Goal: Task Accomplishment & Management: Manage account settings

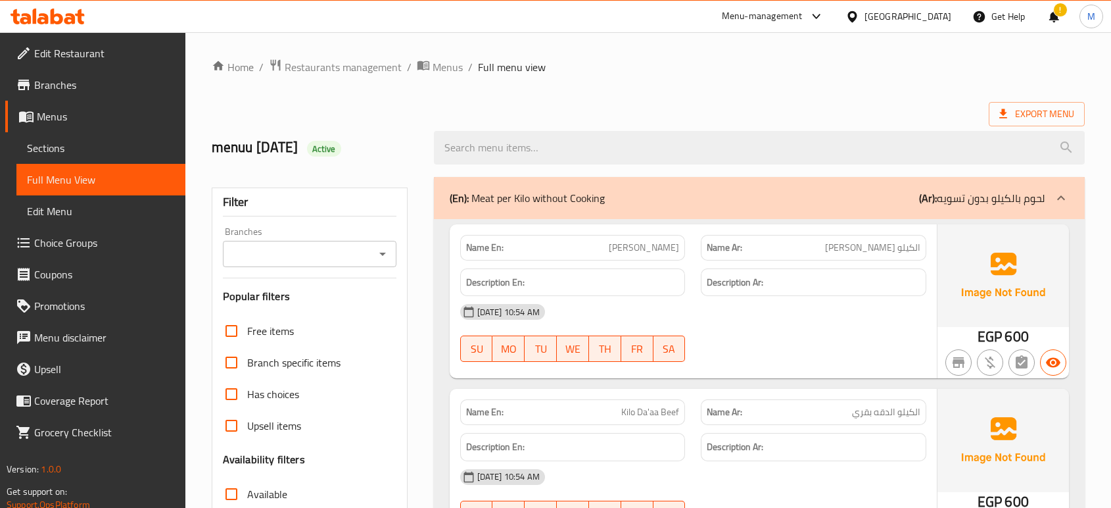
scroll to position [26072, 0]
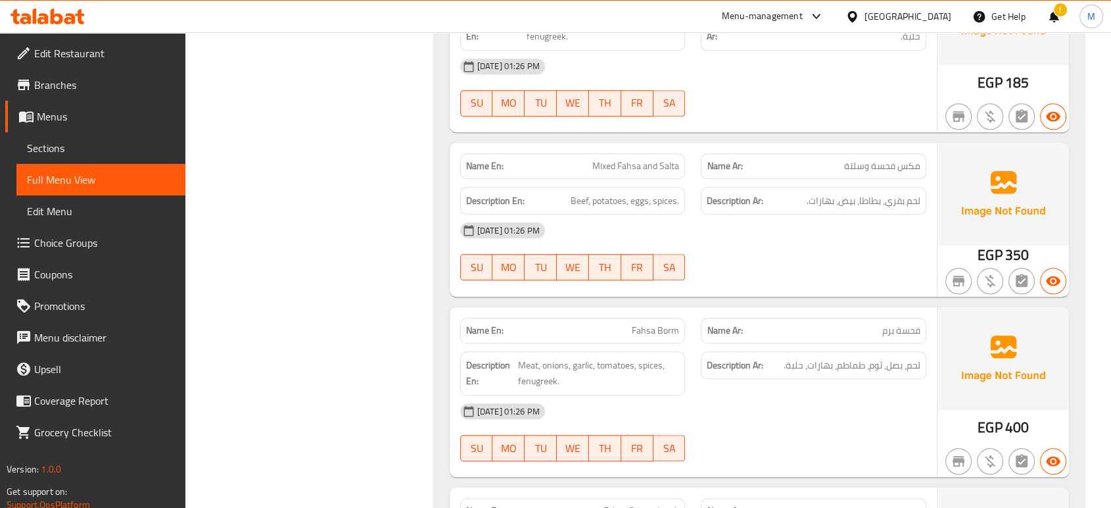
click at [845, 395] on div "[DATE] 01:26 PM" at bounding box center [693, 411] width 482 height 32
click at [815, 395] on div "[DATE] 01:26 PM" at bounding box center [693, 411] width 482 height 32
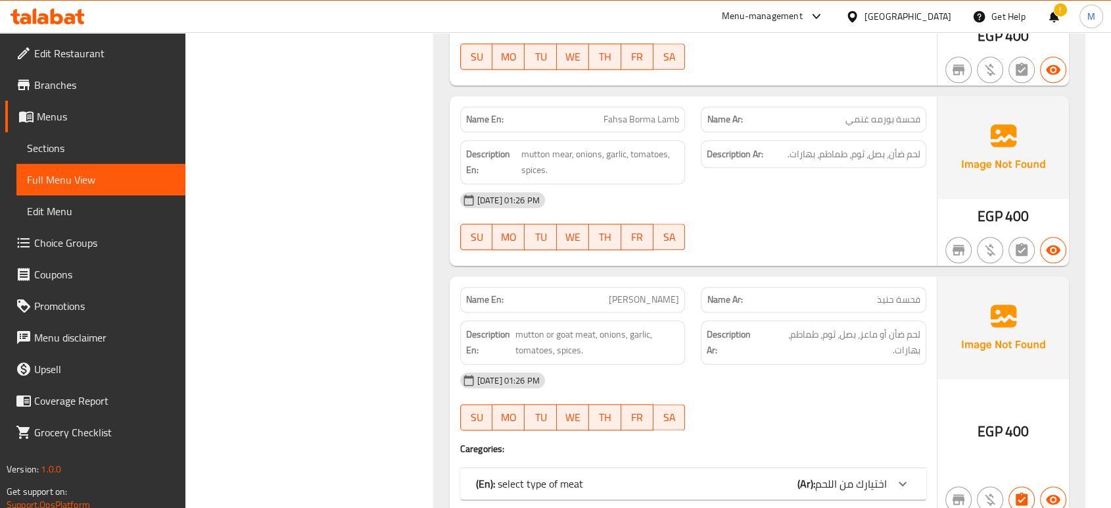
scroll to position [26481, 0]
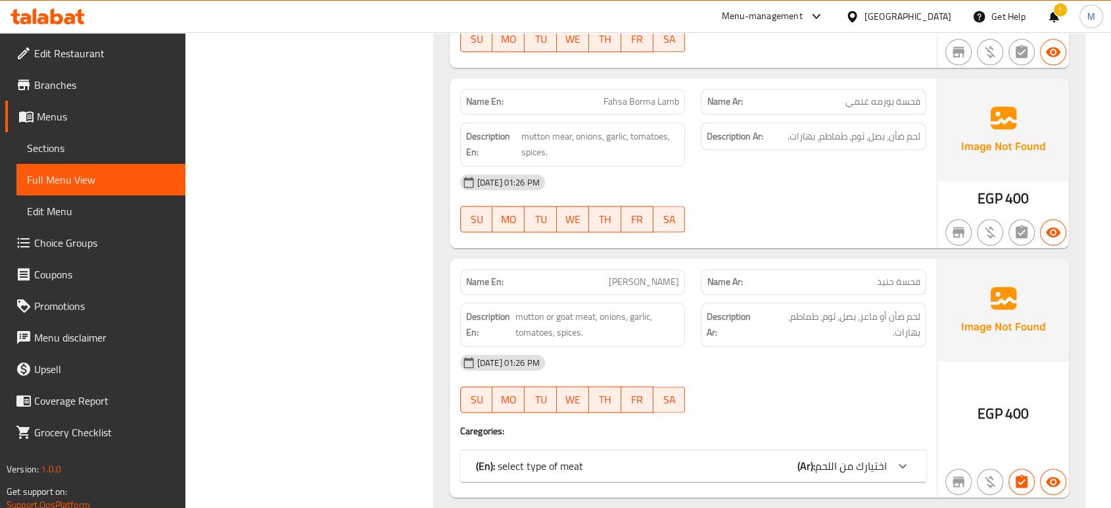
click at [742, 458] on div "(En): select type of meat (Ar): اختيارك من اللحم" at bounding box center [681, 466] width 411 height 16
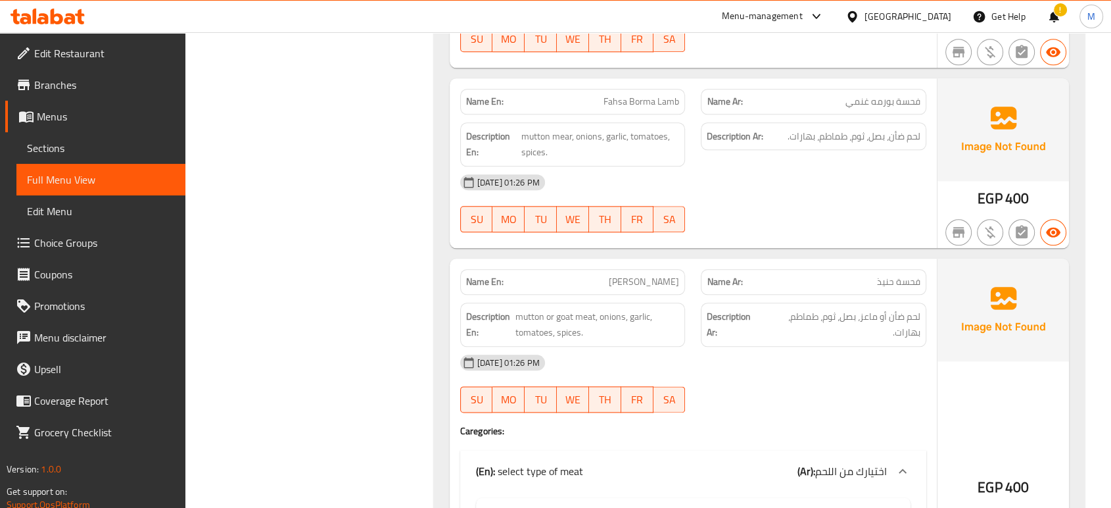
click at [780, 346] on div "28-09-2025 01:26 PM SU MO TU WE TH FR SA" at bounding box center [693, 383] width 482 height 74
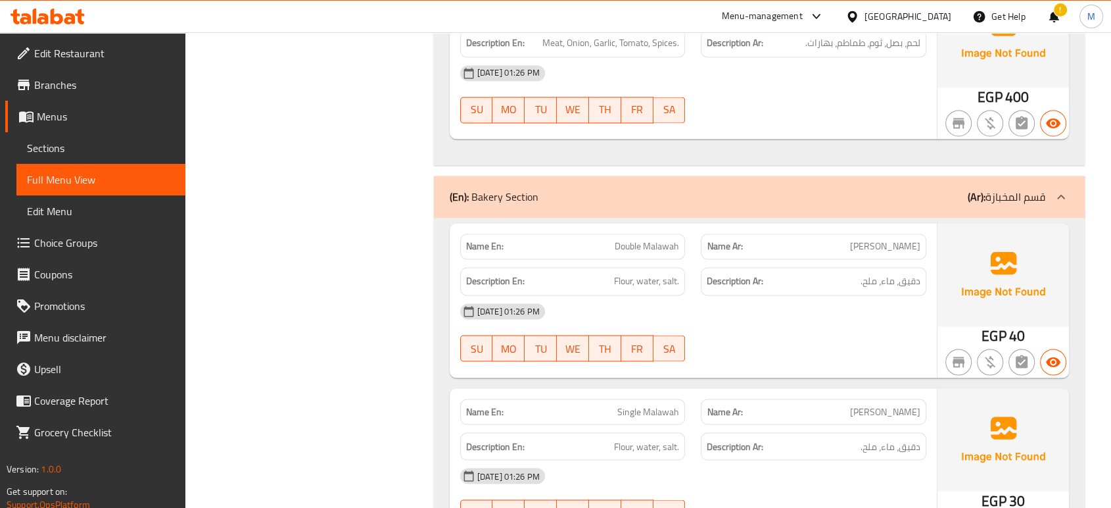
scroll to position [27153, 0]
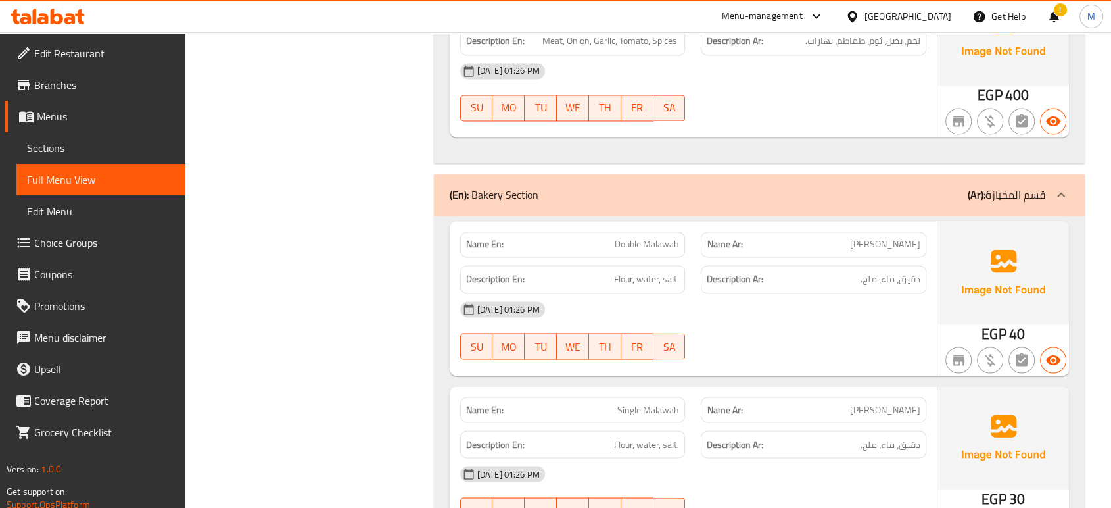
click at [752, 293] on div "28-09-2025 01:26 PM SU MO TU WE TH FR SA" at bounding box center [693, 330] width 482 height 74
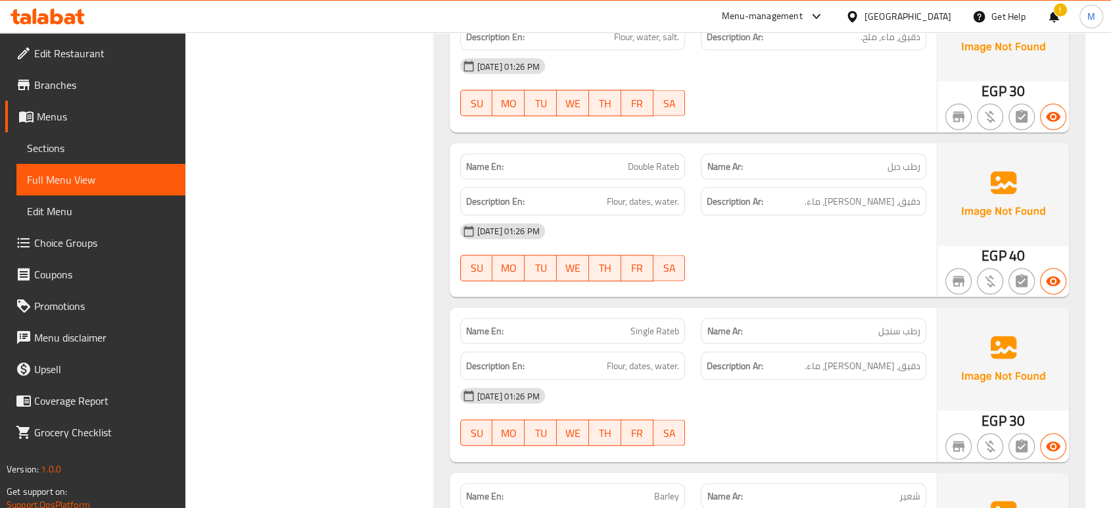
scroll to position [27562, 0]
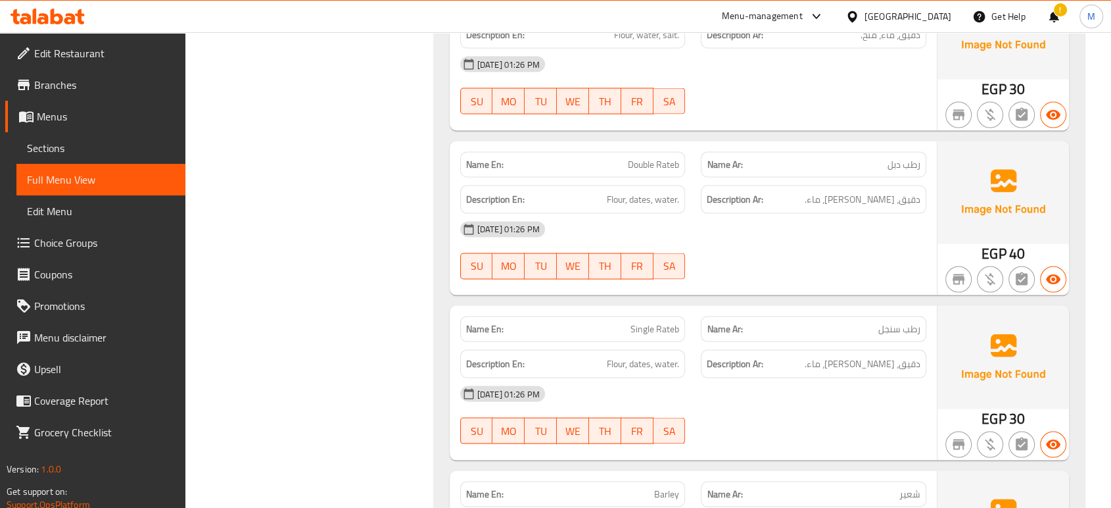
type button "0"
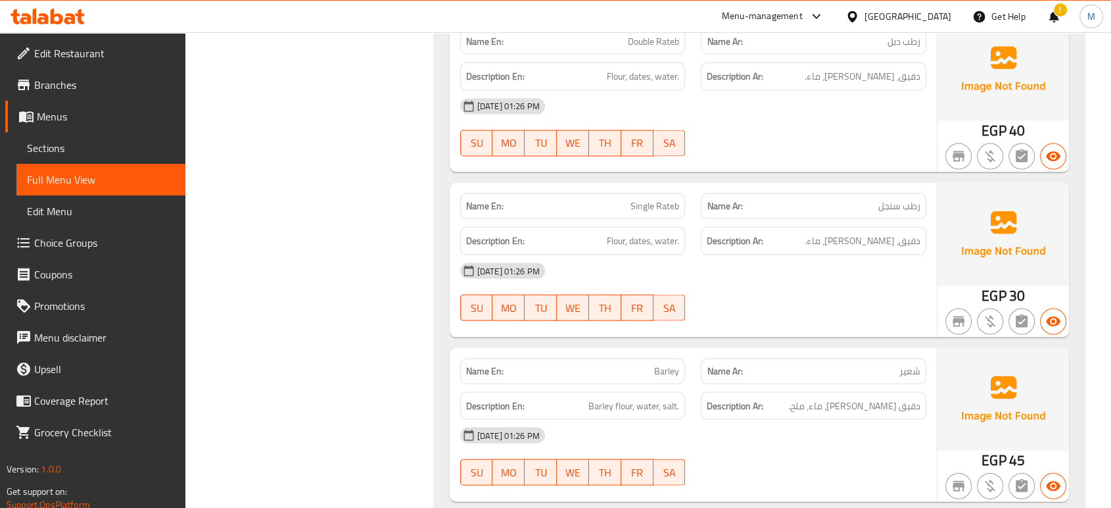
scroll to position [27714, 0]
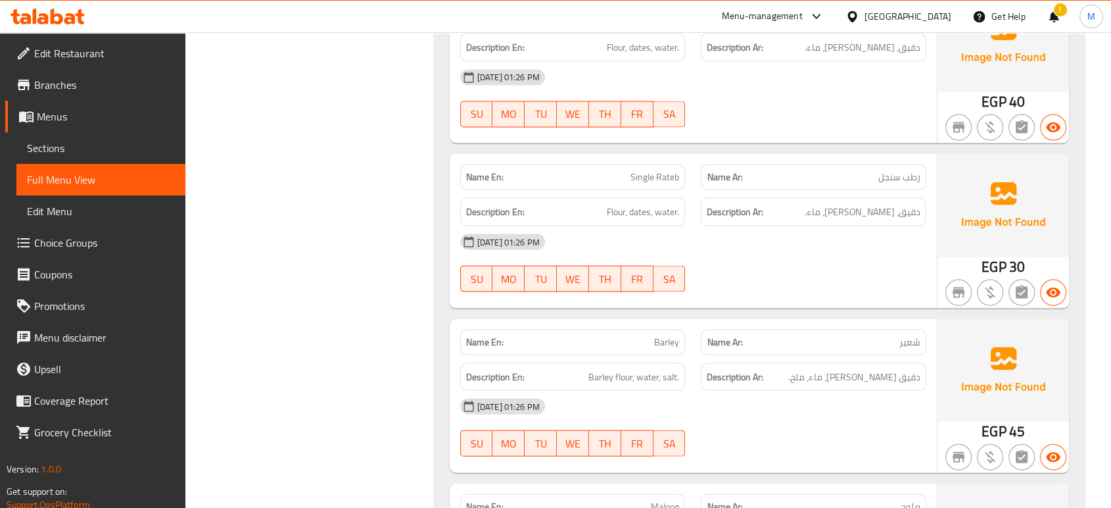
type button "1"
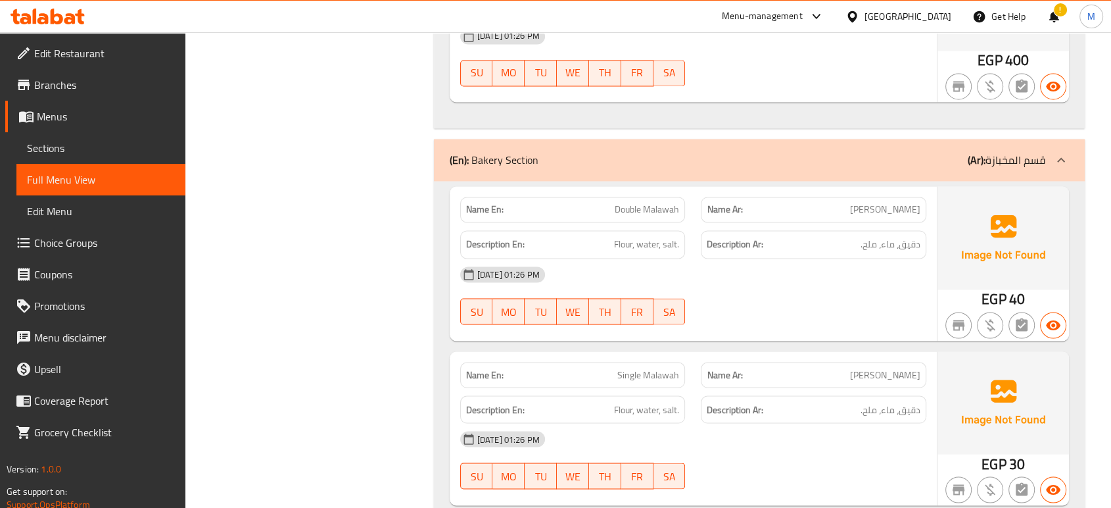
click at [812, 258] on div "28-09-2025 01:26 PM SU MO TU WE TH FR SA" at bounding box center [693, 295] width 482 height 74
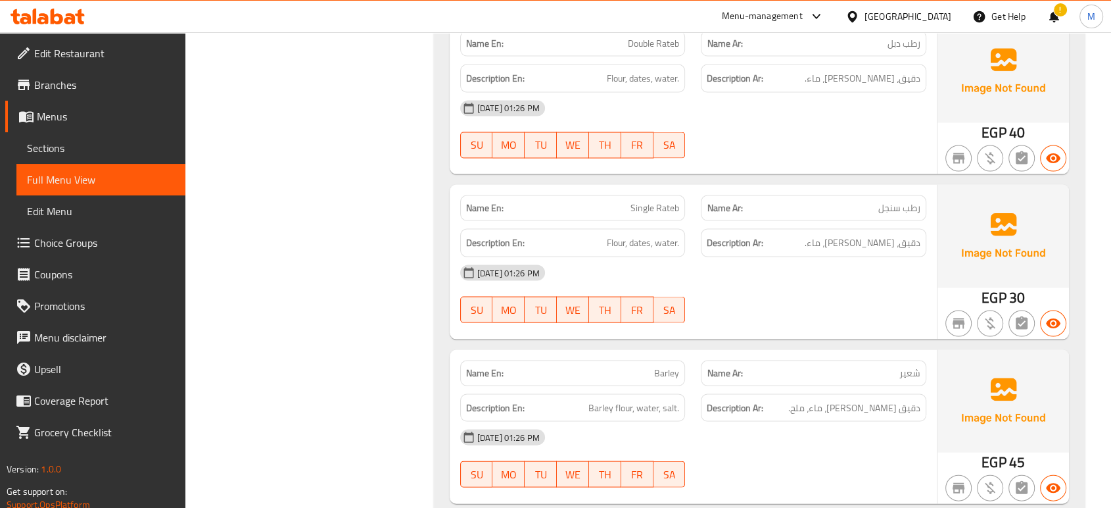
scroll to position [27685, 0]
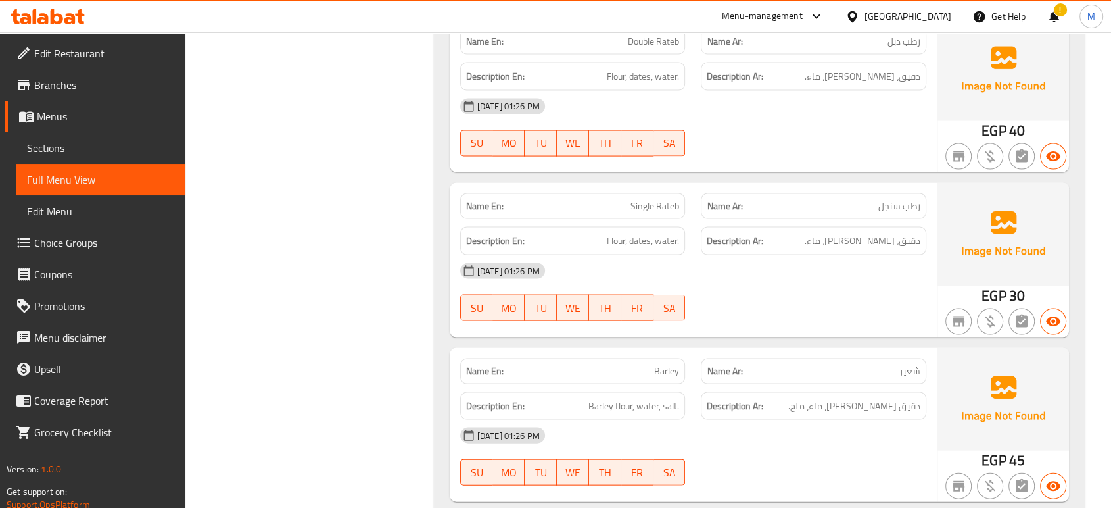
click at [780, 419] on div "28-09-2025 01:26 PM SU MO TU WE TH FR SA" at bounding box center [693, 456] width 482 height 74
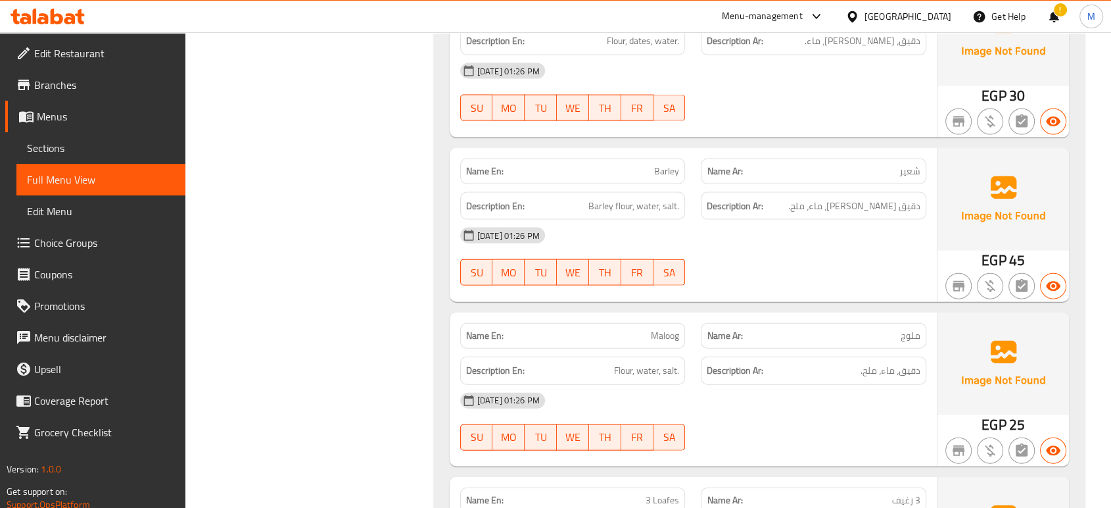
scroll to position [27948, 0]
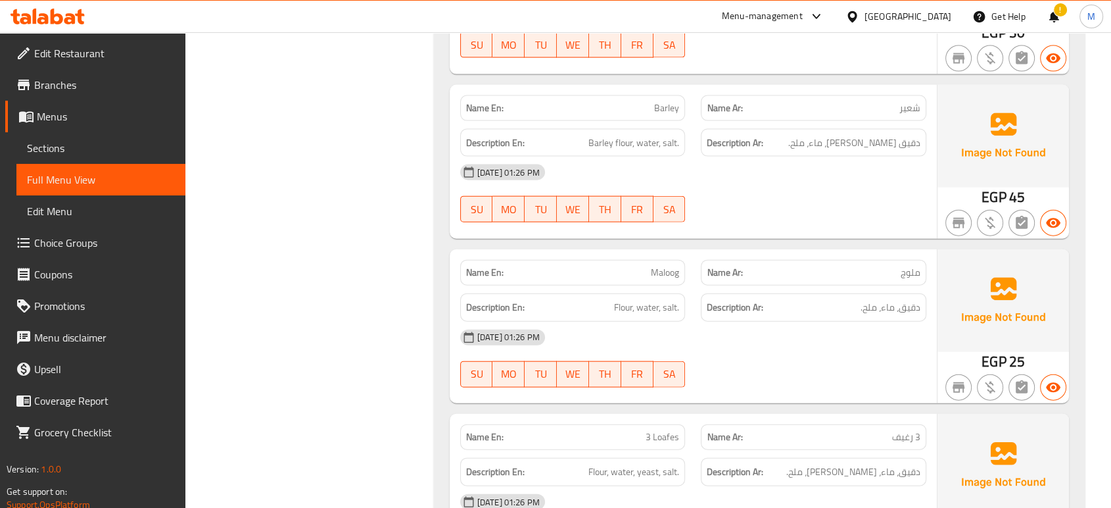
click at [823, 322] on div "28-09-2025 01:26 PM SU MO TU WE TH FR SA" at bounding box center [693, 359] width 482 height 74
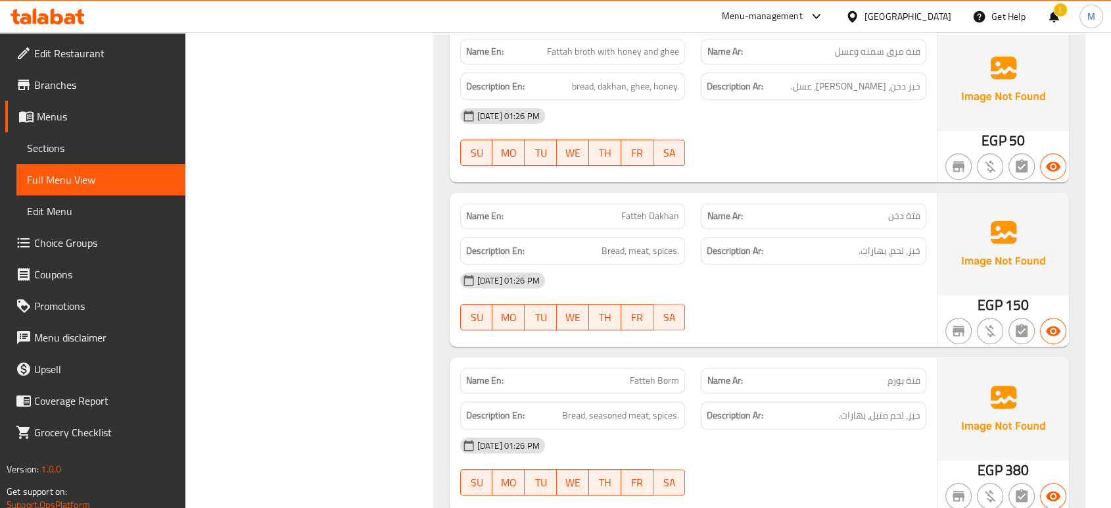
scroll to position [0, 0]
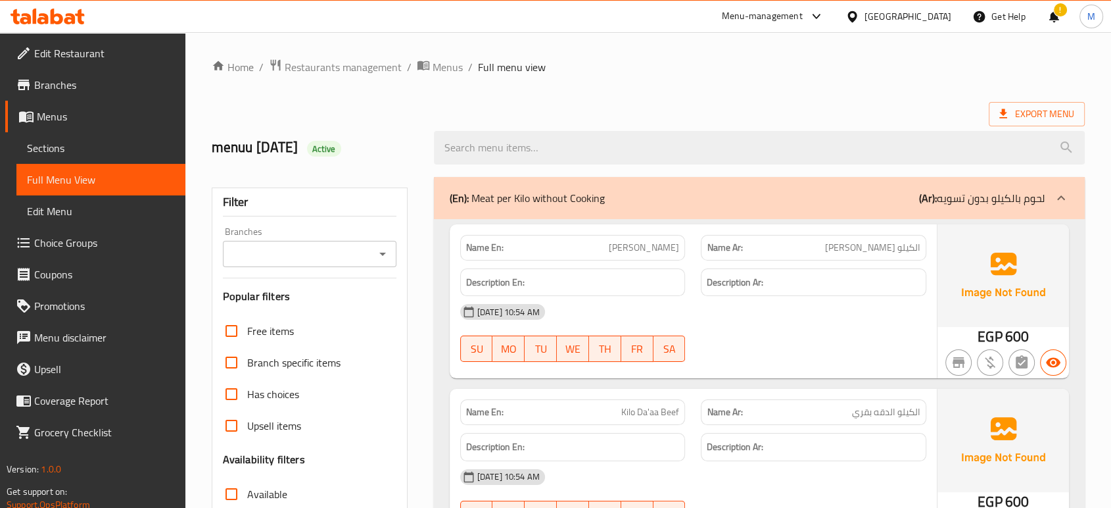
click at [757, 339] on div "[DATE] 10:54 AM SU MO TU WE TH FR SA" at bounding box center [693, 333] width 482 height 74
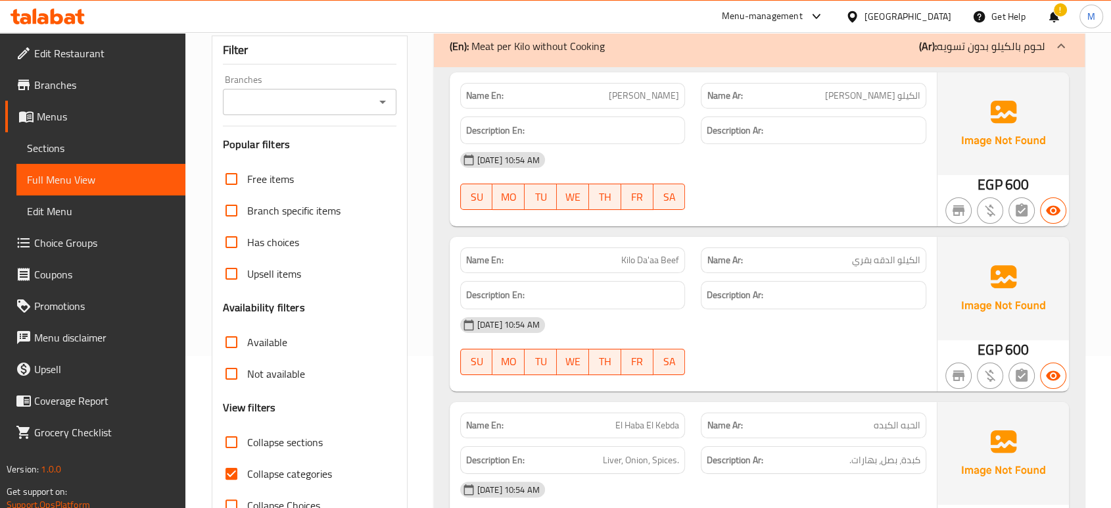
scroll to position [204, 0]
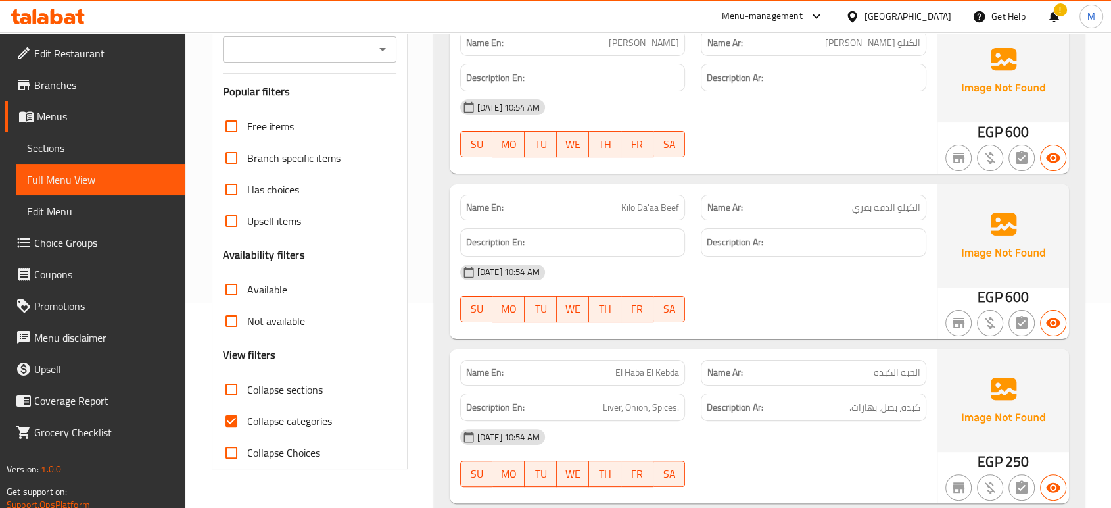
click at [710, 467] on div "[DATE] 10:54 AM SU MO TU WE TH FR SA" at bounding box center [693, 458] width 482 height 74
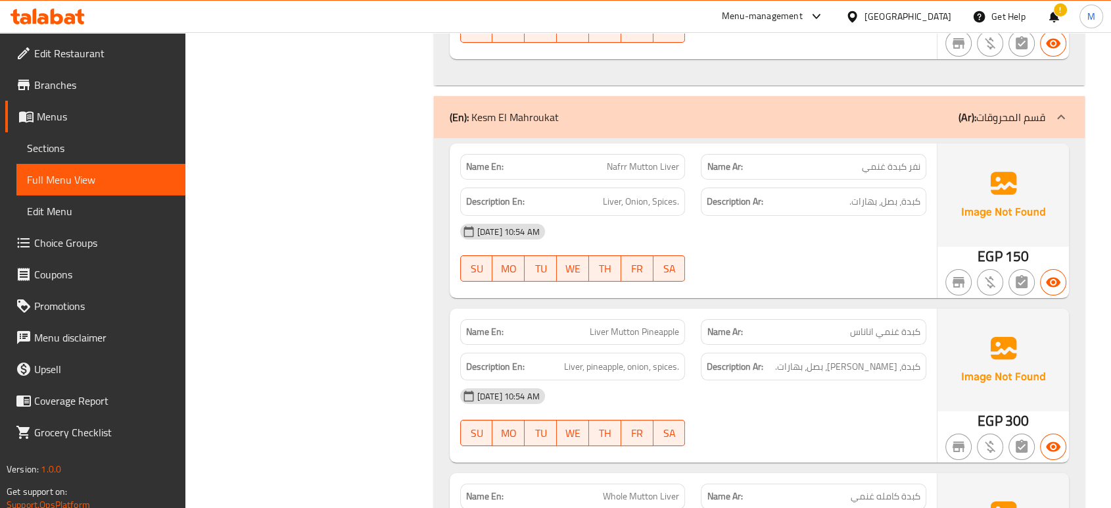
scroll to position [9999, 0]
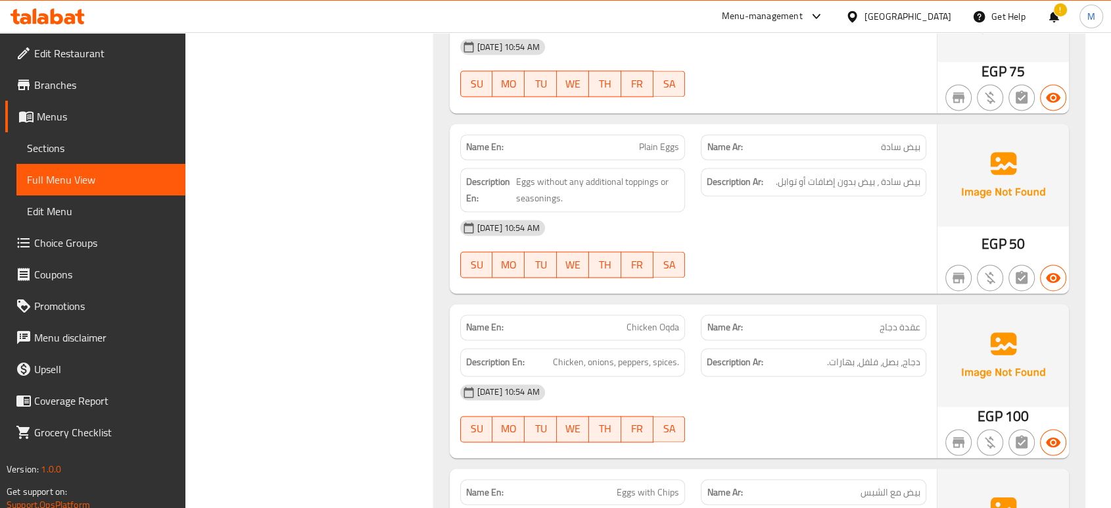
scroll to position [12015, 0]
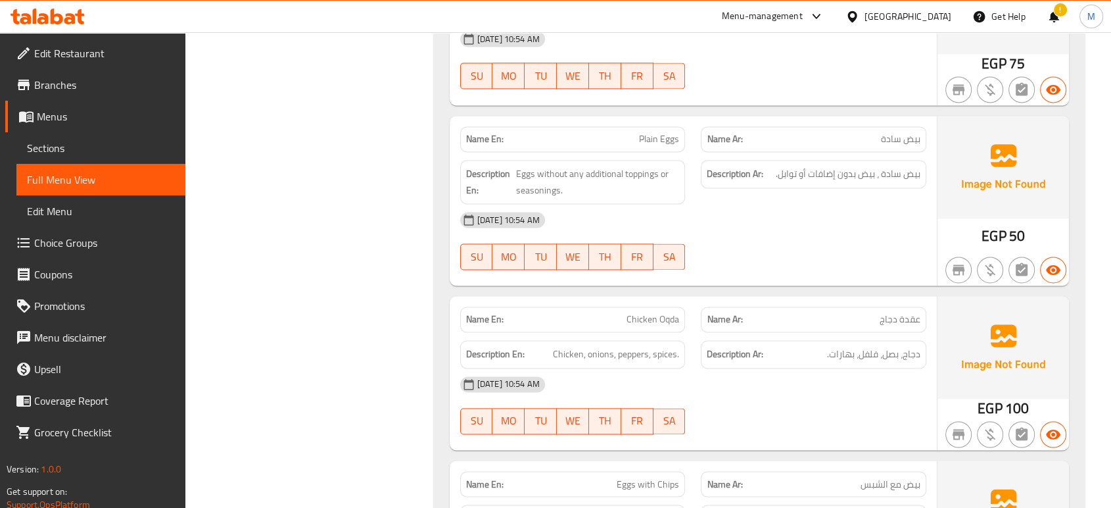
click at [791, 368] on div "[DATE] 10:54 AM SU MO TU WE TH FR SA" at bounding box center [693, 405] width 482 height 74
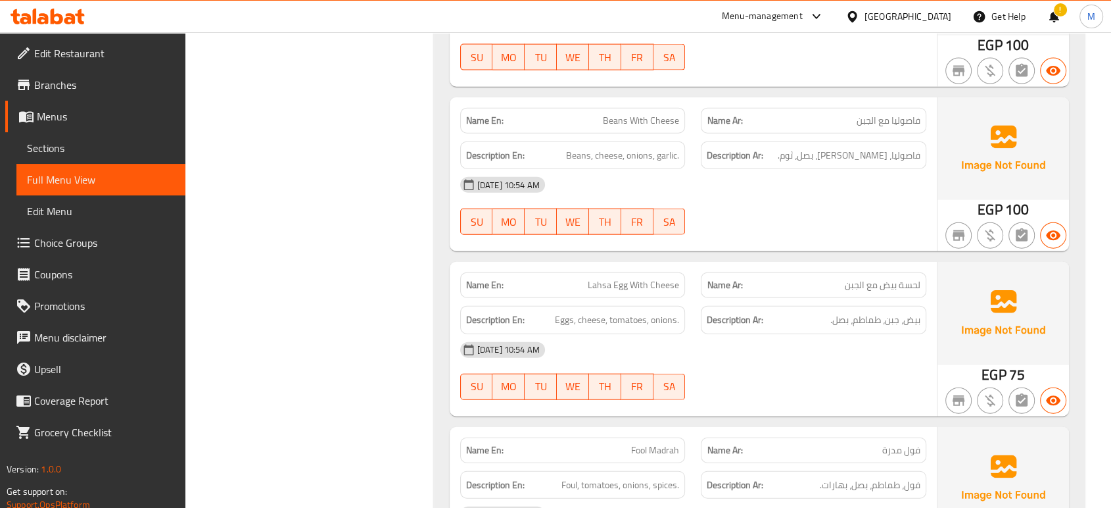
scroll to position [13038, 0]
drag, startPoint x: 791, startPoint y: 350, endPoint x: 384, endPoint y: 314, distance: 408.6
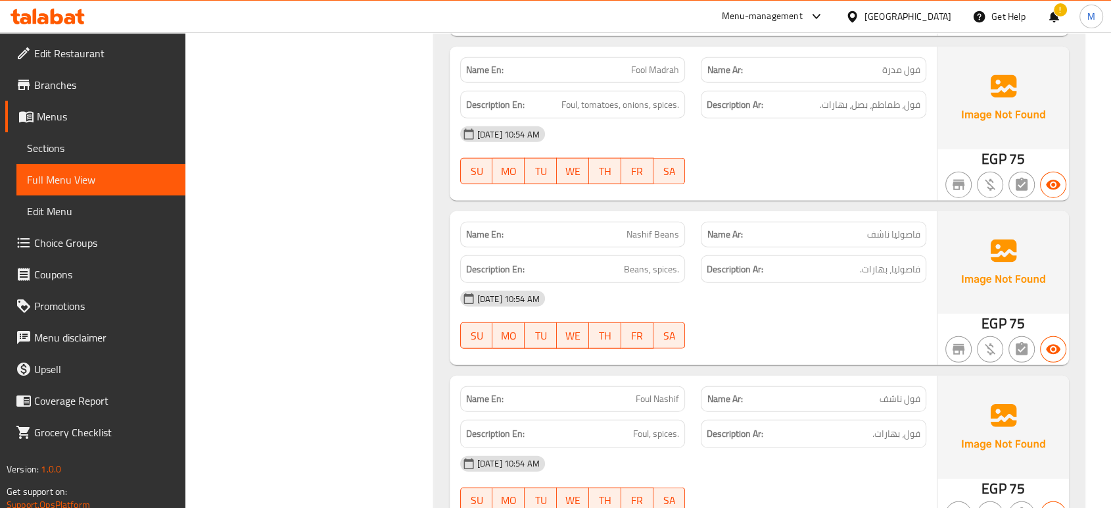
scroll to position [13418, 0]
click at [880, 391] on span "فول ناشف" at bounding box center [900, 398] width 41 height 14
copy span "فول ناشف"
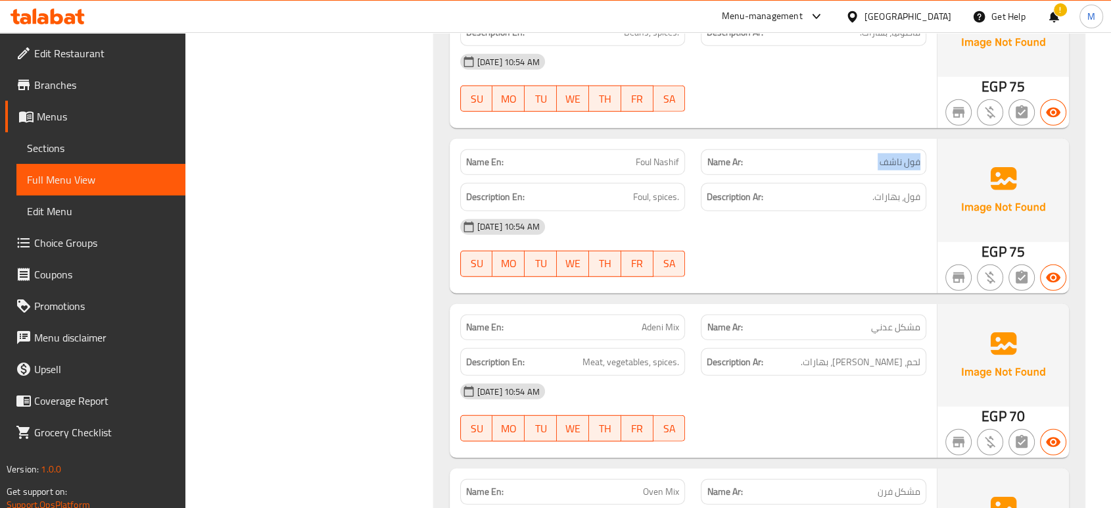
scroll to position [13681, 0]
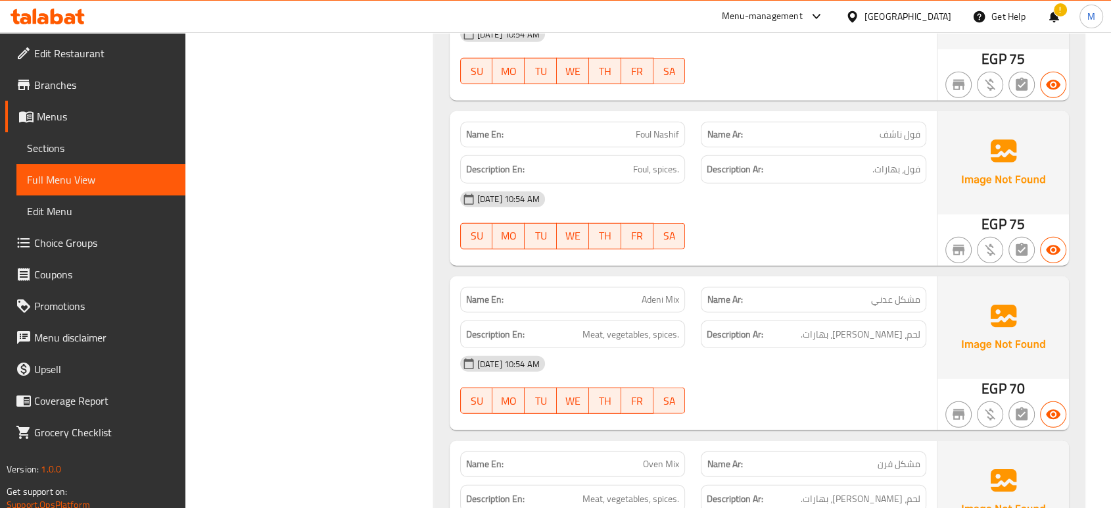
click at [821, 406] on div at bounding box center [813, 414] width 241 height 16
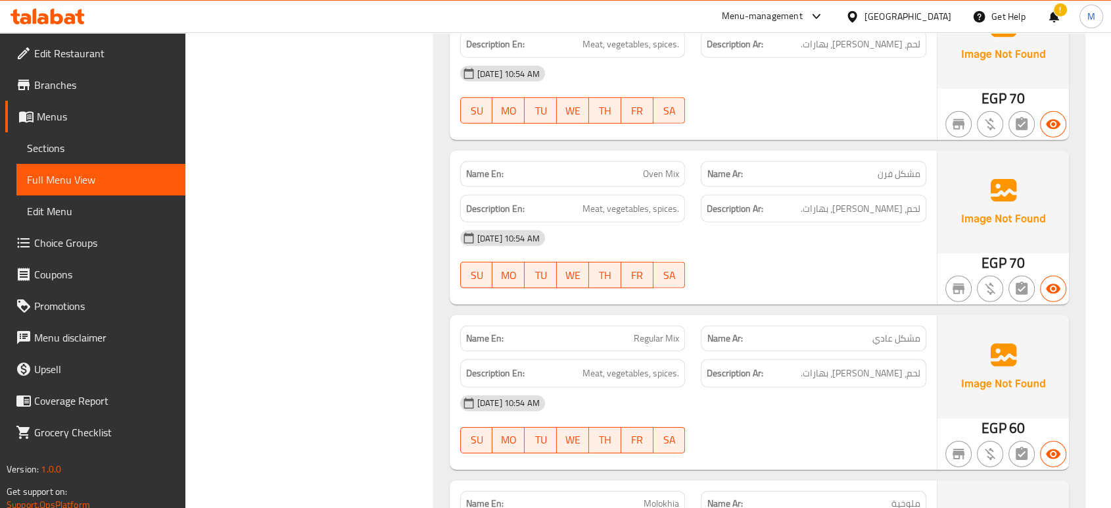
scroll to position [13973, 0]
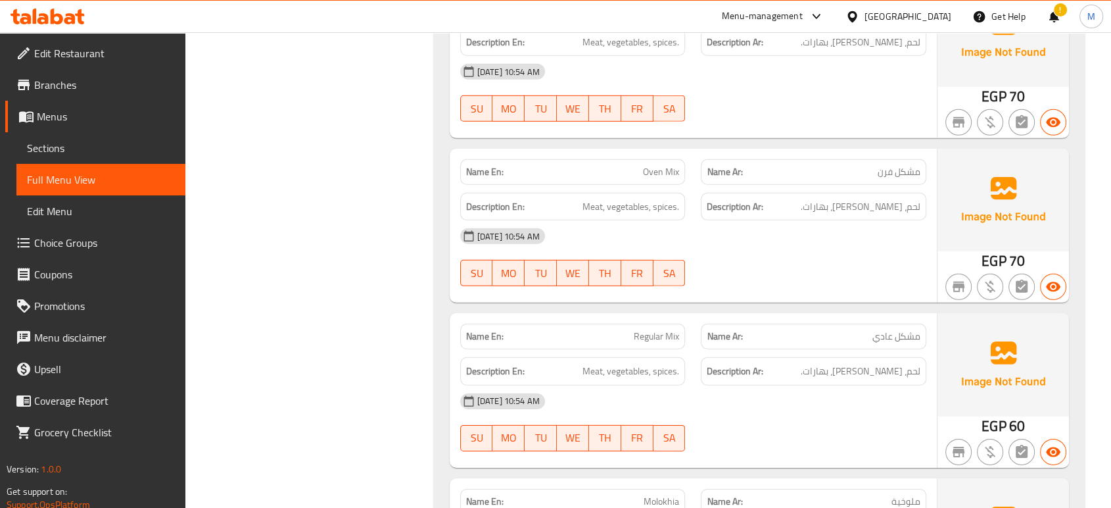
drag, startPoint x: 309, startPoint y: 330, endPoint x: 371, endPoint y: 308, distance: 65.5
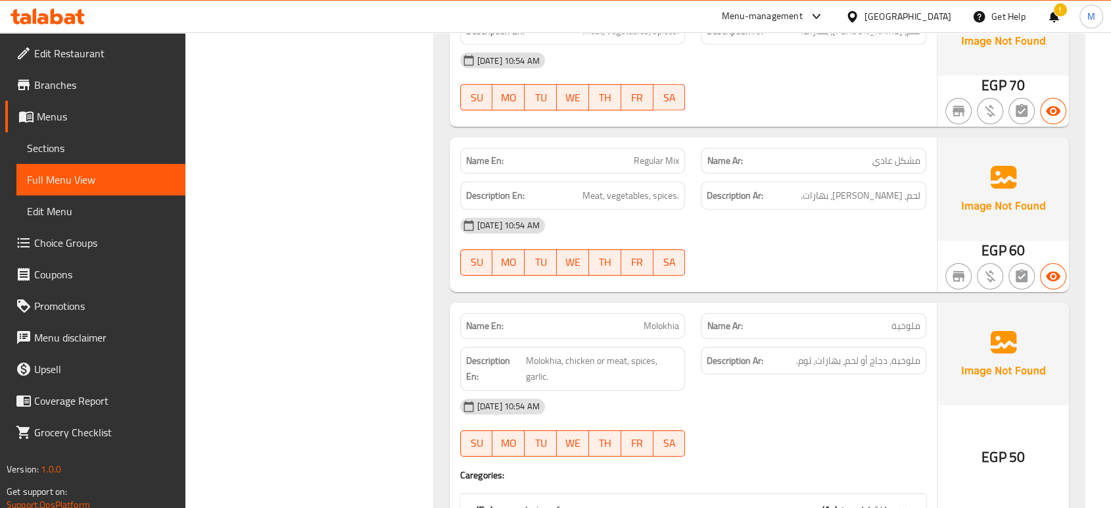
scroll to position [14177, 0]
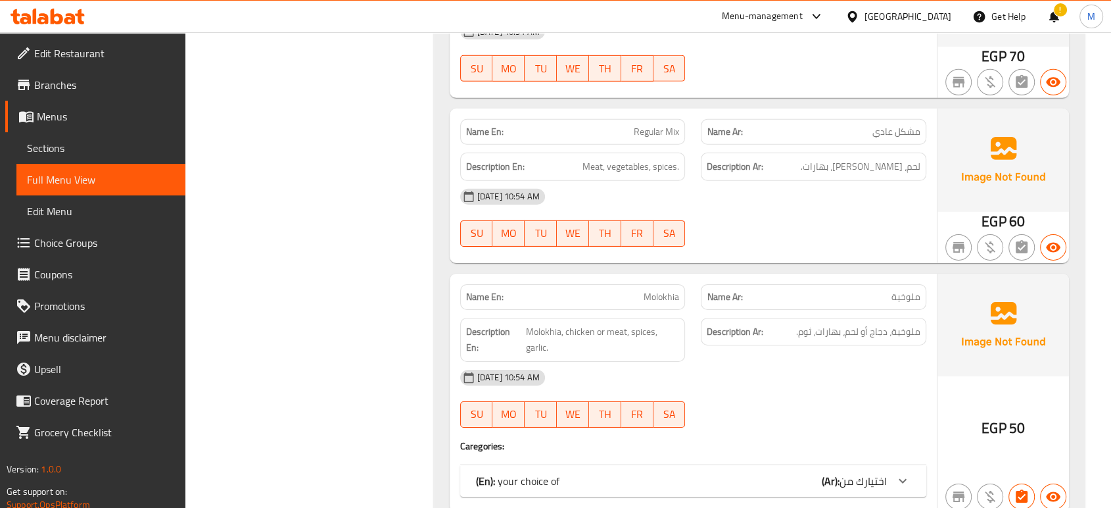
click at [595, 473] on div "(En): your choice of (Ar): اختيارك من" at bounding box center [681, 481] width 411 height 16
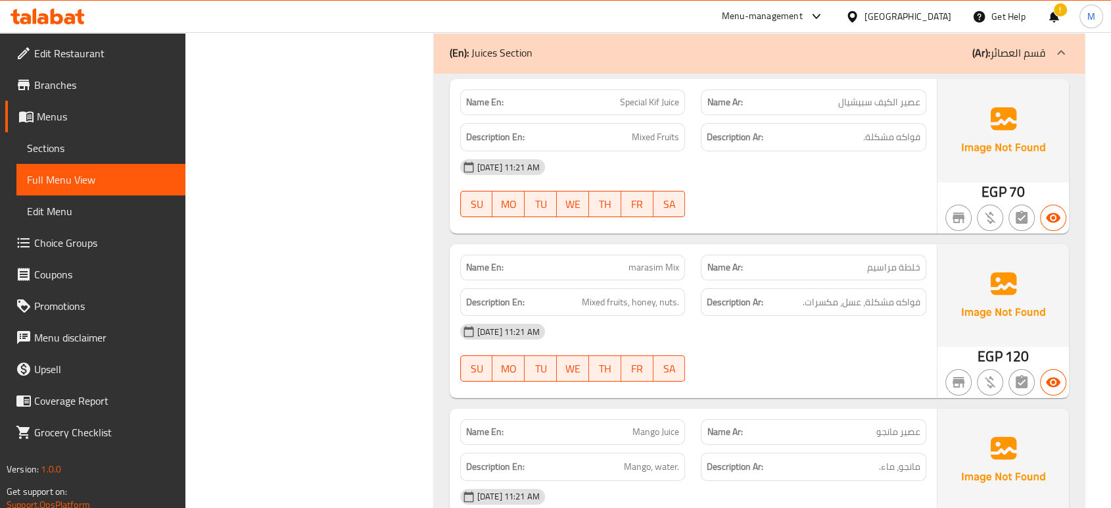
scroll to position [18494, 0]
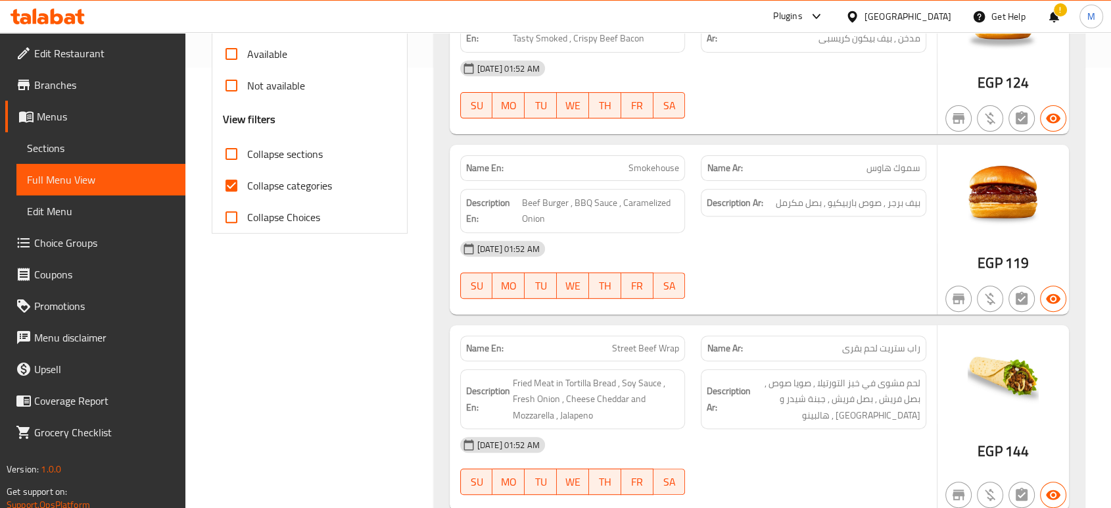
scroll to position [440, 0]
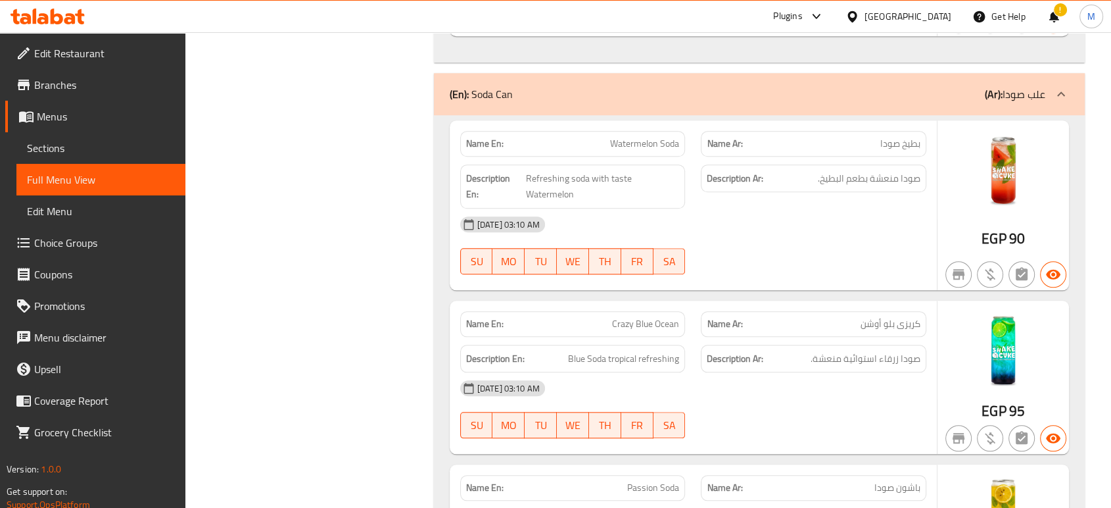
scroll to position [1304, 0]
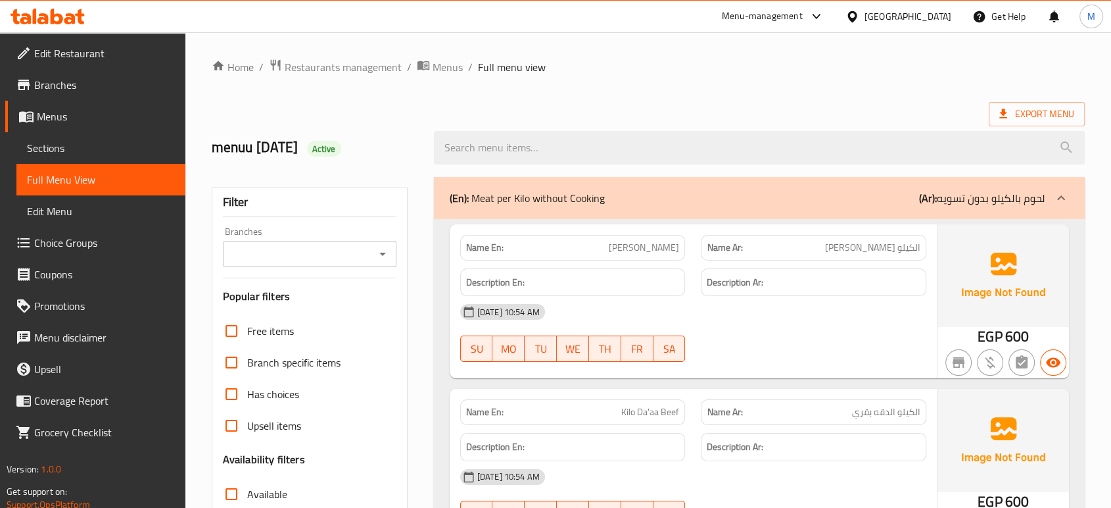
click at [968, 67] on ol "Home / Restaurants management / Menus / Full menu view" at bounding box center [648, 67] width 873 height 17
click at [823, 351] on div "[DATE] 10:54 AM SU MO TU WE TH FR SA" at bounding box center [693, 333] width 482 height 74
click at [729, 112] on div "Export Menu" at bounding box center [648, 114] width 873 height 24
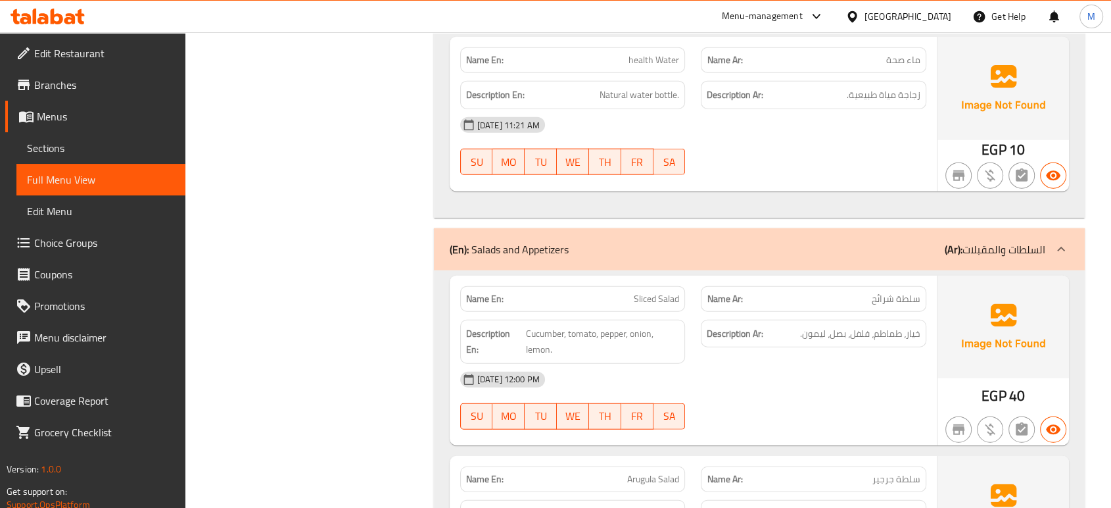
scroll to position [18474, 0]
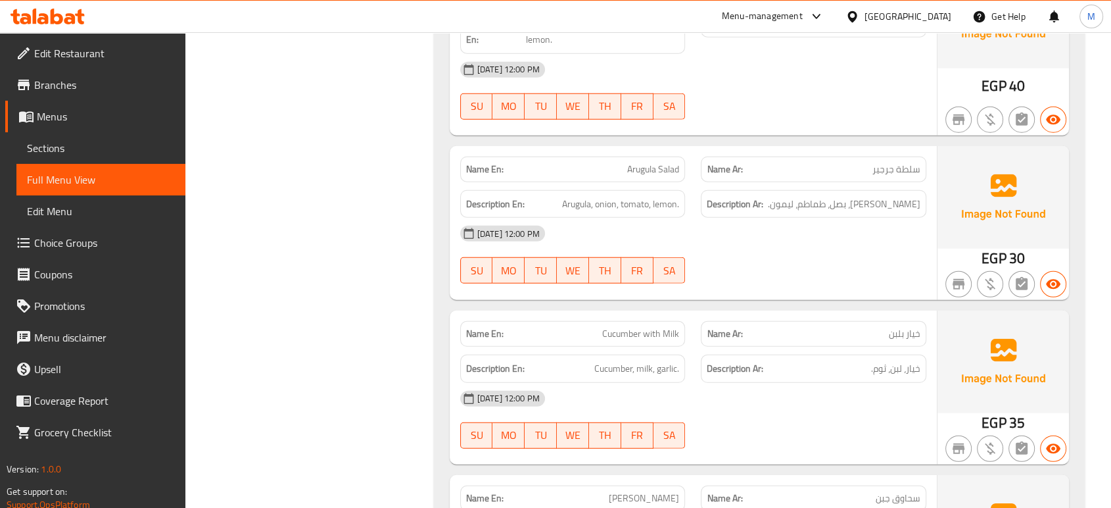
click at [766, 383] on div "[DATE] 12:00 PM SU MO TU WE TH FR SA" at bounding box center [693, 420] width 482 height 74
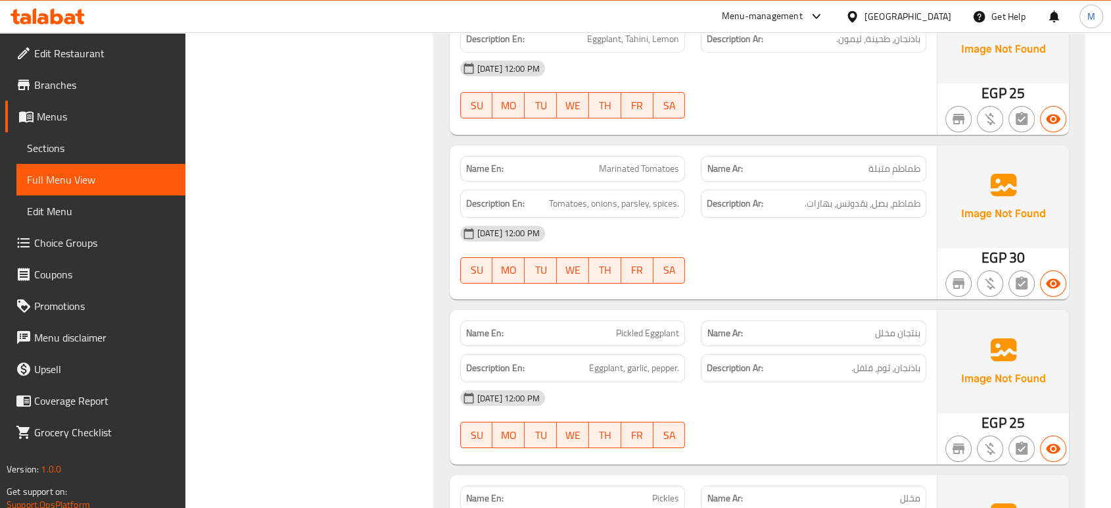
scroll to position [20140, 0]
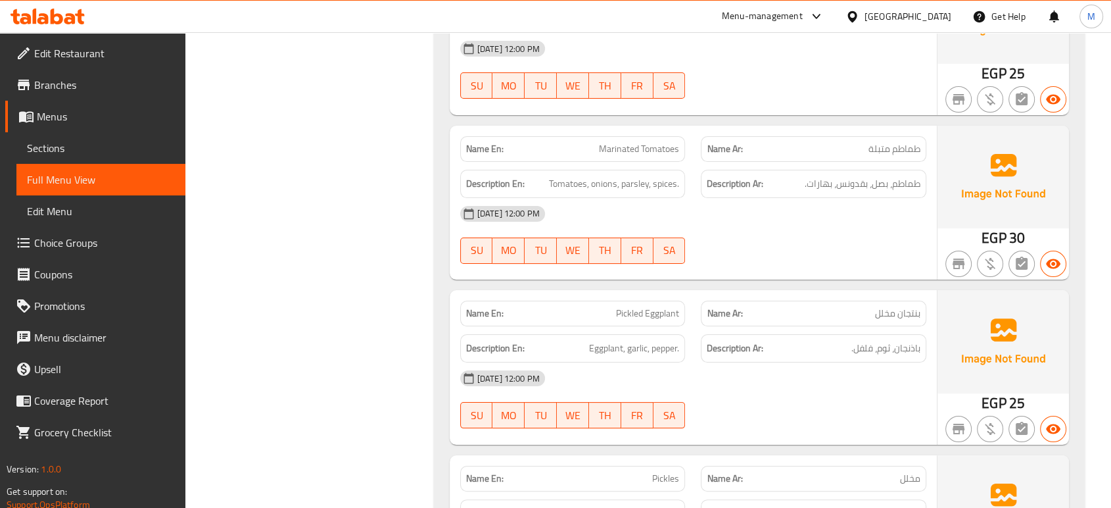
click at [792, 362] on div "[DATE] 12:00 PM SU MO TU WE TH FR SA" at bounding box center [693, 399] width 482 height 74
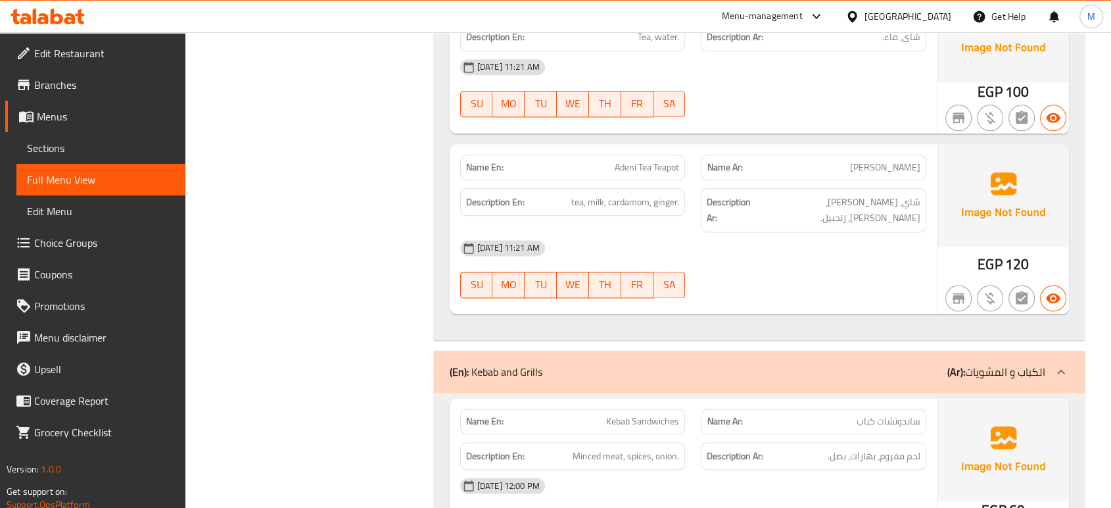
scroll to position [14413, 0]
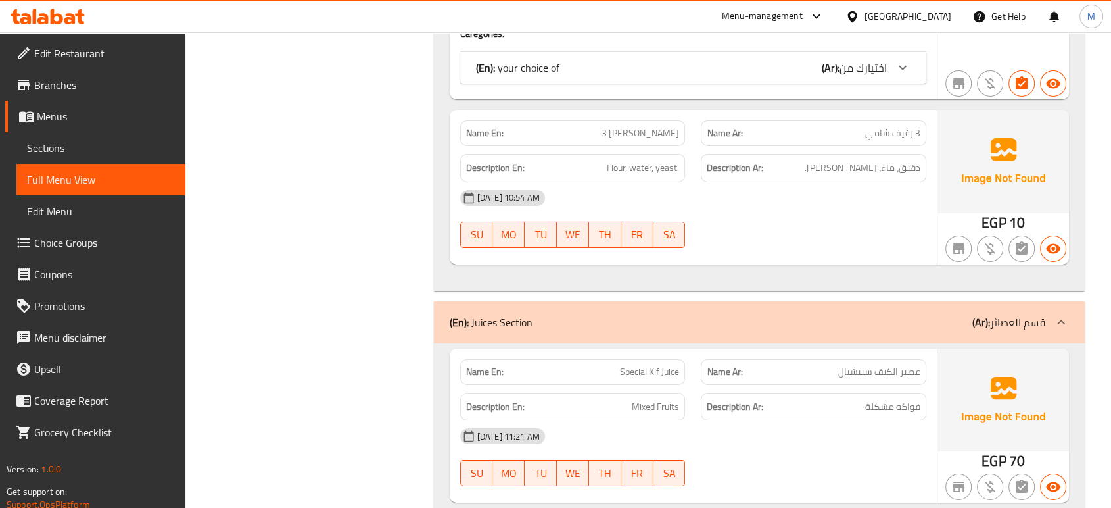
click at [796, 420] on div "[DATE] 11:21 AM SU MO TU WE TH FR SA" at bounding box center [693, 457] width 482 height 74
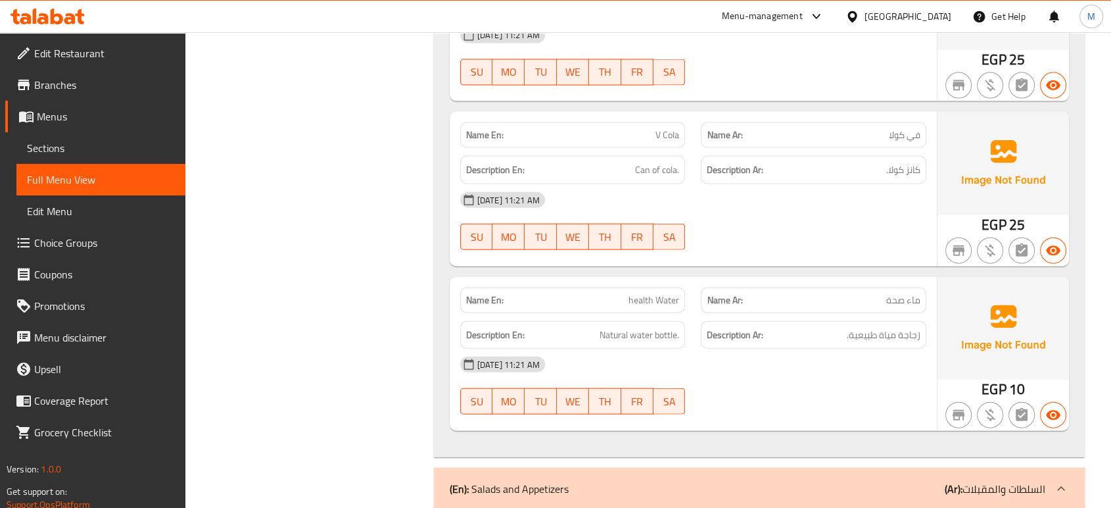
scroll to position [17978, 0]
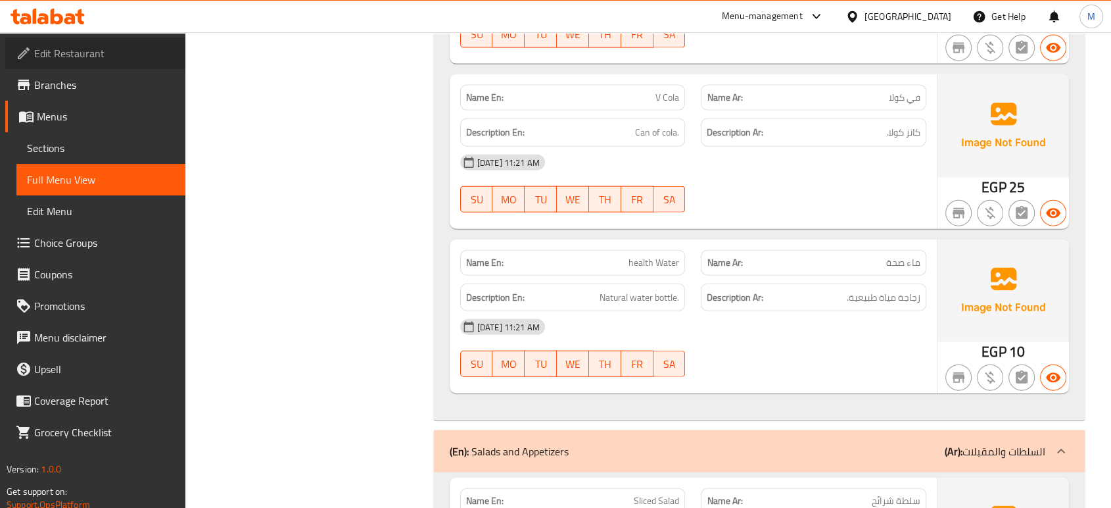
click at [107, 53] on span "Edit Restaurant" at bounding box center [104, 53] width 141 height 16
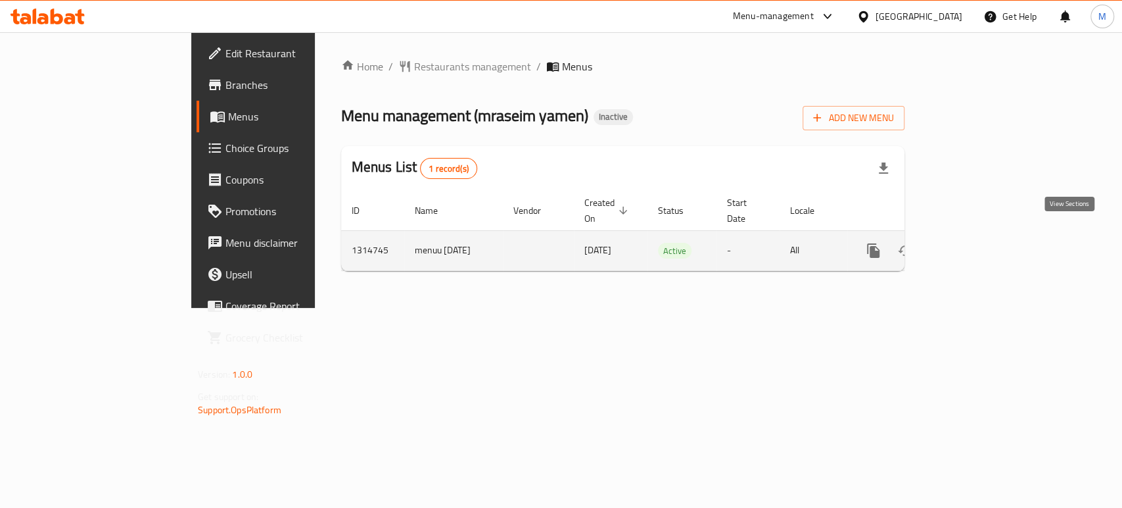
click at [974, 245] on icon "enhanced table" at bounding box center [969, 251] width 12 height 12
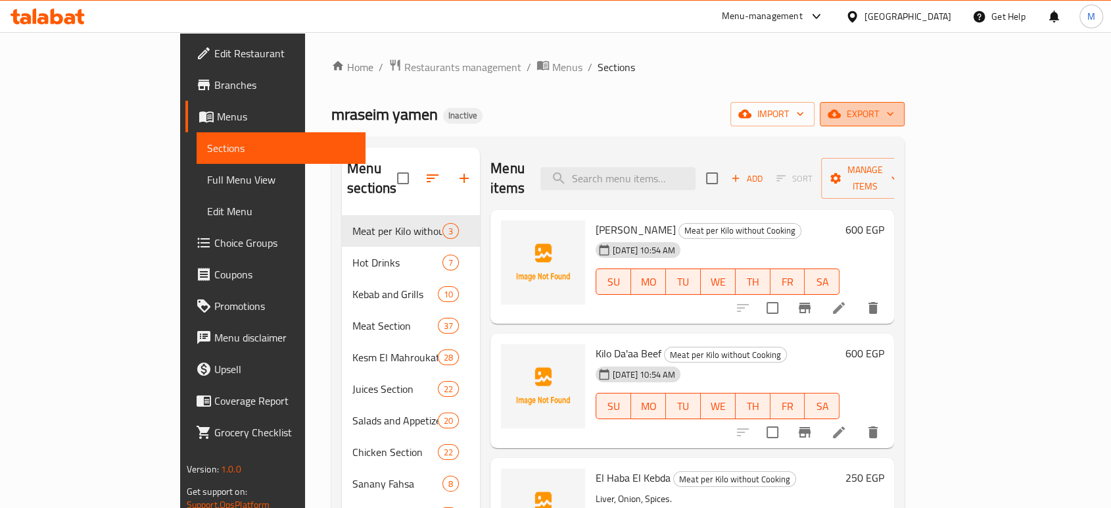
click at [894, 115] on span "export" at bounding box center [862, 114] width 64 height 16
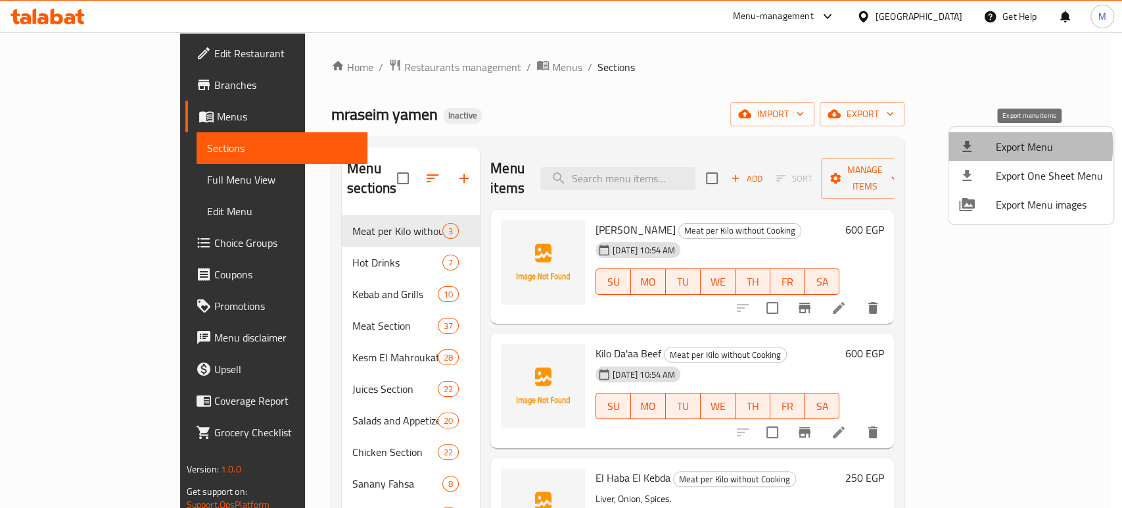
click at [1002, 146] on span "Export Menu" at bounding box center [1049, 147] width 107 height 16
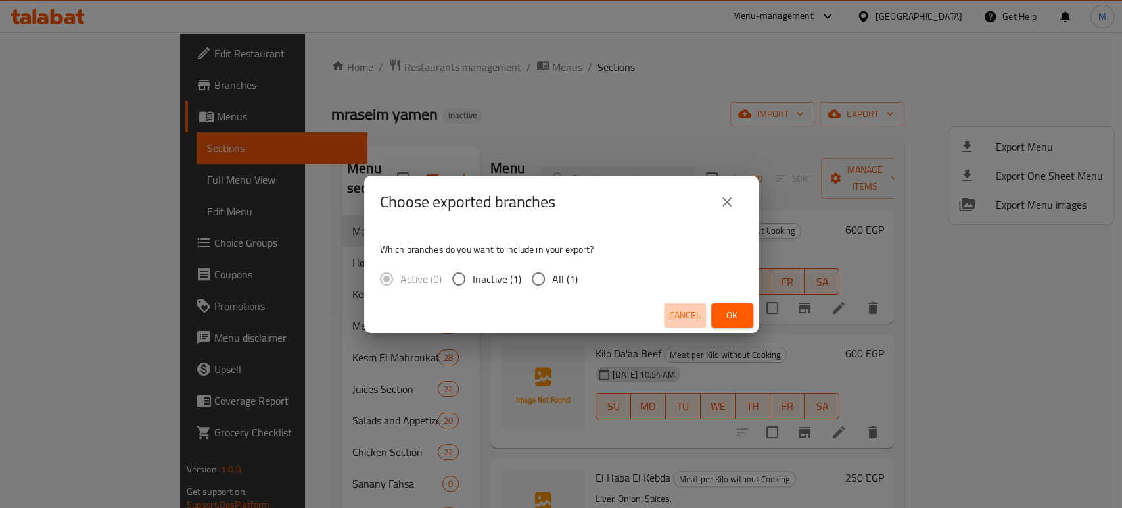
click at [675, 317] on span "Cancel" at bounding box center [685, 315] width 32 height 16
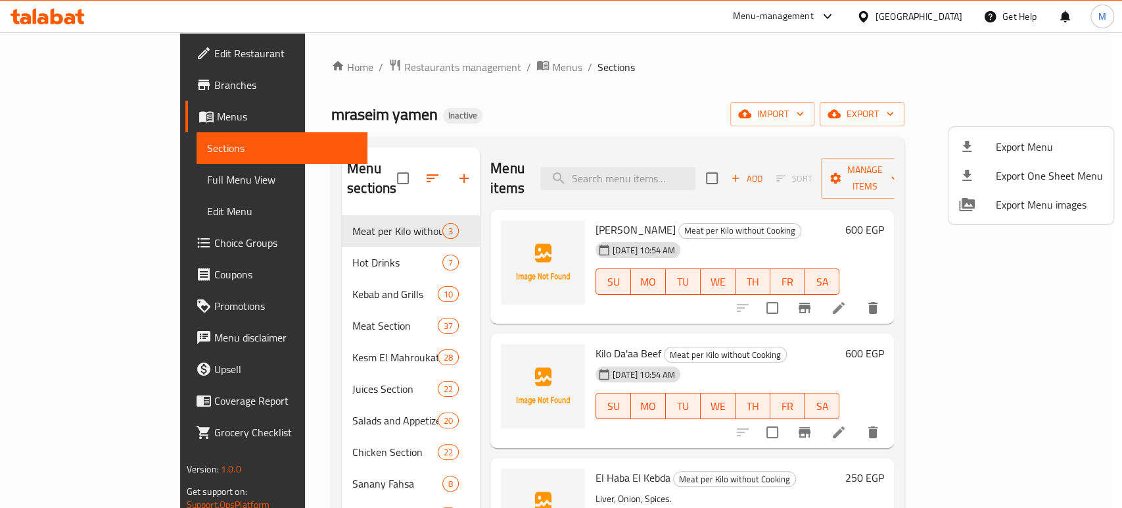
click at [386, 166] on div at bounding box center [561, 254] width 1122 height 508
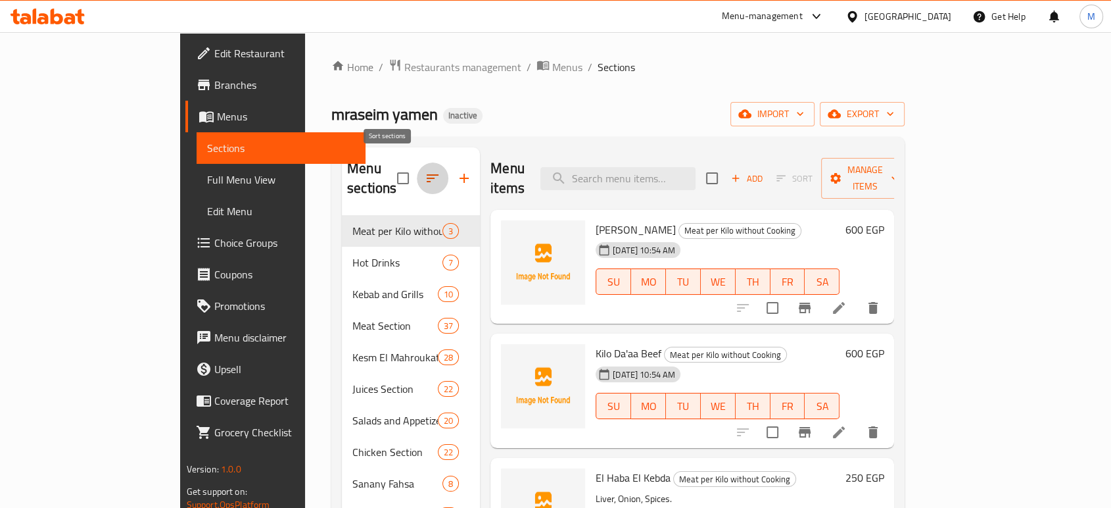
click at [425, 170] on icon "button" at bounding box center [433, 178] width 16 height 16
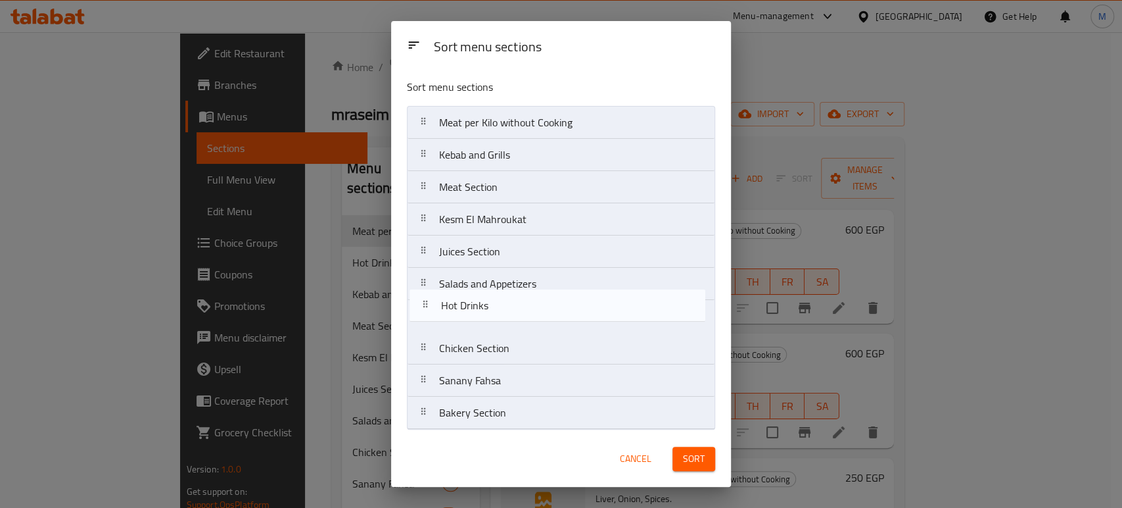
scroll to position [3, 0]
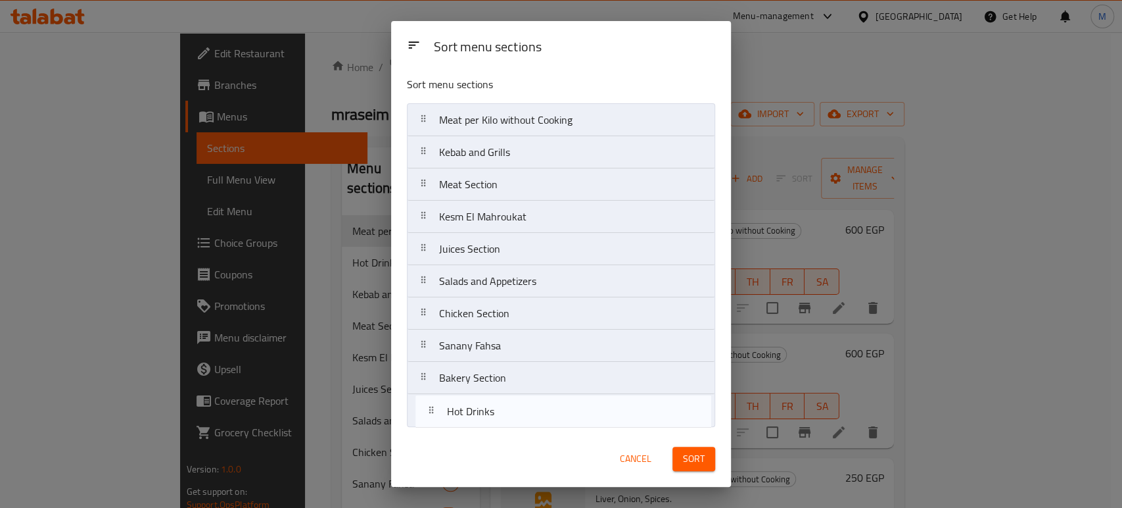
drag, startPoint x: 479, startPoint y: 154, endPoint x: 489, endPoint y: 410, distance: 255.9
click at [488, 410] on nav "Meat per Kilo without Cooking Hot Drinks Kebab and Grills Meat Section Kesm El …" at bounding box center [561, 264] width 308 height 323
drag, startPoint x: 497, startPoint y: 254, endPoint x: 490, endPoint y: 431, distance: 177.0
click at [490, 431] on div "Sort menu sections Sort menu sections Meat per Kilo without Cooking Kebab and G…" at bounding box center [561, 253] width 340 height 465
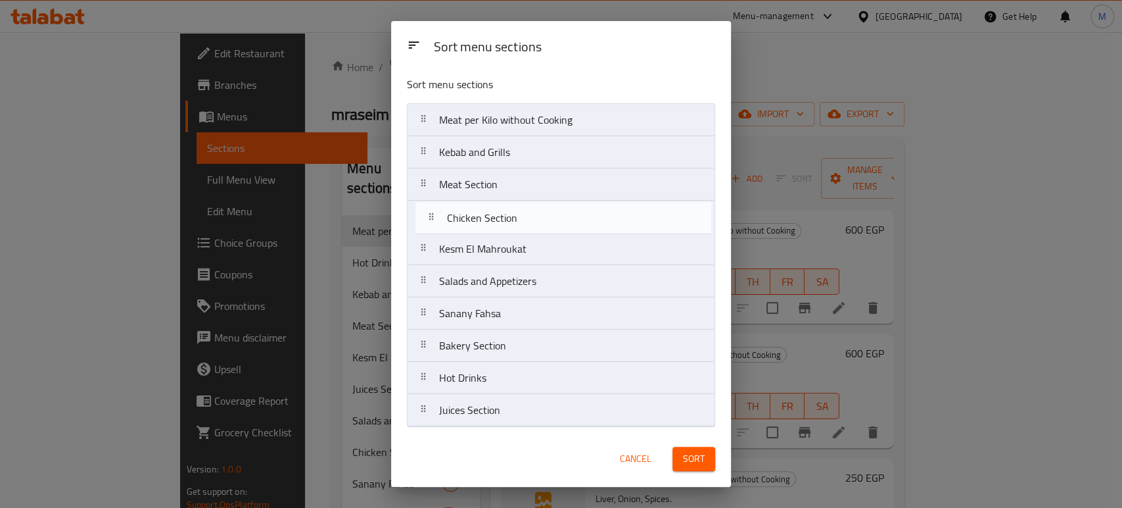
drag, startPoint x: 505, startPoint y: 279, endPoint x: 513, endPoint y: 211, distance: 68.8
click at [513, 211] on nav "Meat per Kilo without Cooking Kebab and Grills Meat Section Kesm El Mahroukat S…" at bounding box center [561, 264] width 308 height 323
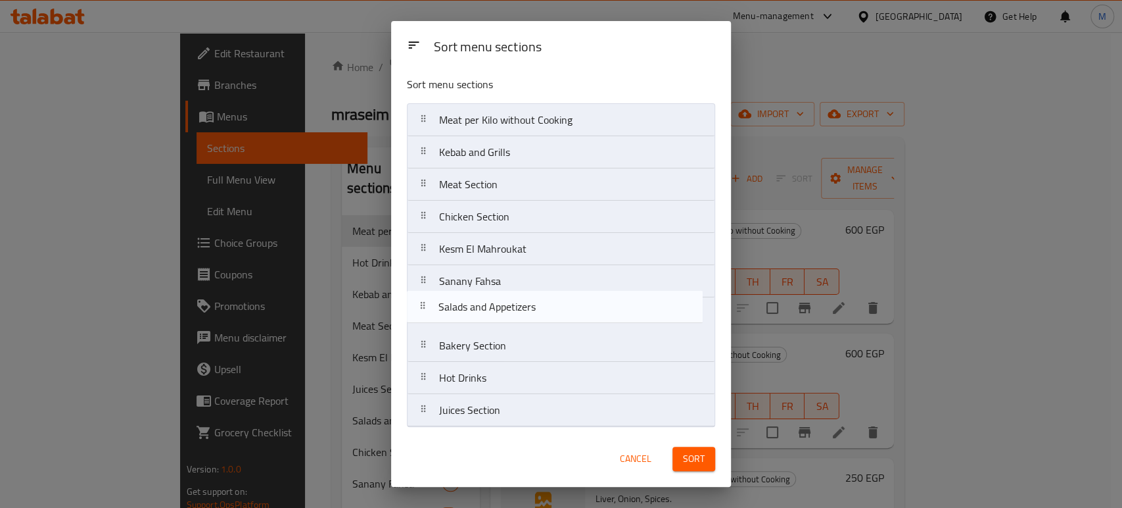
drag, startPoint x: 505, startPoint y: 285, endPoint x: 504, endPoint y: 320, distance: 34.2
click at [504, 320] on nav "Meat per Kilo without Cooking Kebab and Grills Meat Section Chicken Section Kes…" at bounding box center [561, 264] width 308 height 323
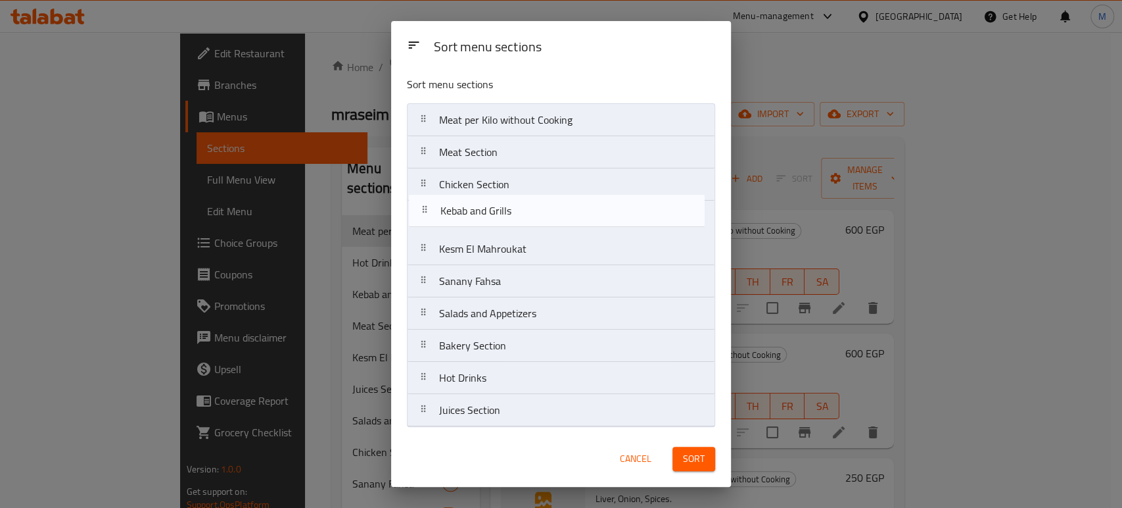
drag, startPoint x: 500, startPoint y: 154, endPoint x: 503, endPoint y: 232, distance: 78.3
click at [503, 232] on nav "Meat per Kilo without Cooking Kebab and Grills Meat Section Chicken Section Kes…" at bounding box center [561, 264] width 308 height 323
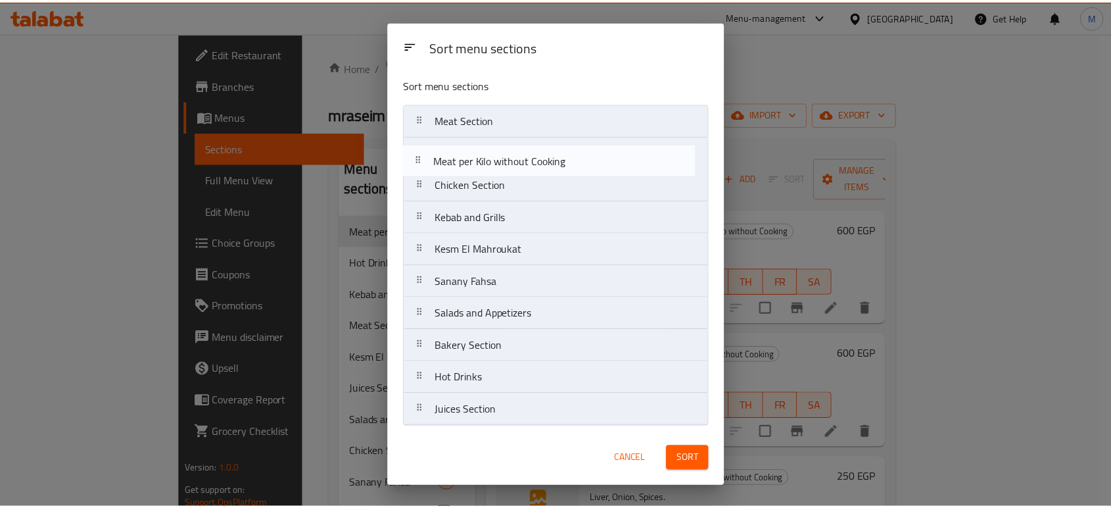
scroll to position [0, 0]
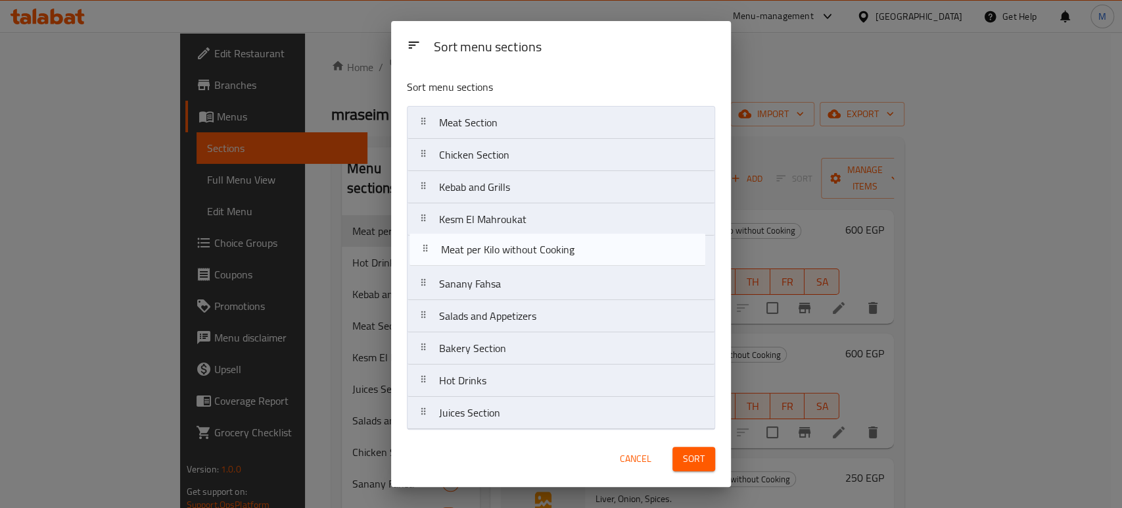
drag, startPoint x: 512, startPoint y: 125, endPoint x: 516, endPoint y: 266, distance: 140.8
click at [516, 266] on nav "Meat per Kilo without Cooking Meat Section Chicken Section Kebab and Grills Kes…" at bounding box center [561, 267] width 308 height 323
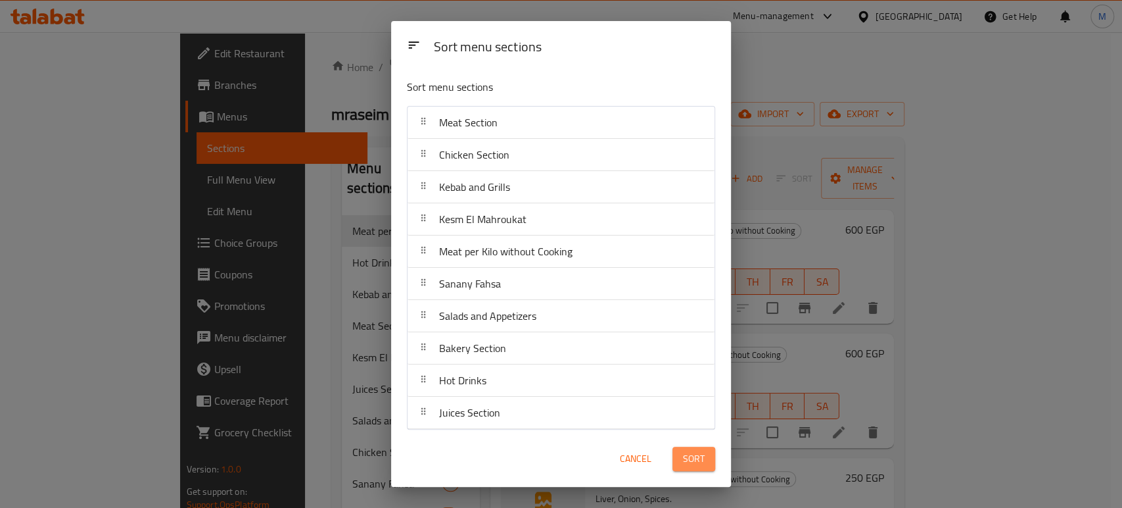
click at [699, 465] on span "Sort" at bounding box center [694, 458] width 22 height 16
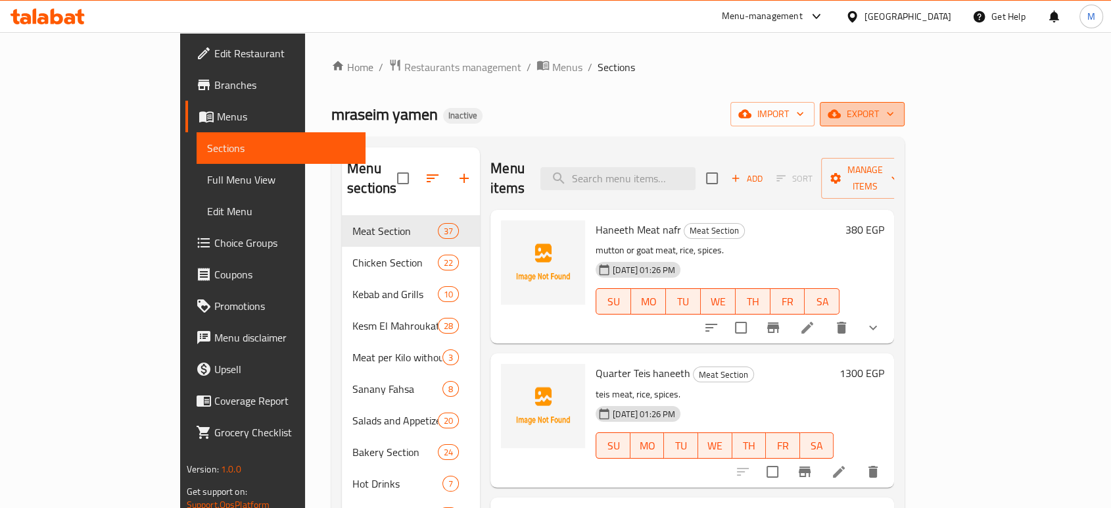
click at [894, 112] on span "export" at bounding box center [862, 114] width 64 height 16
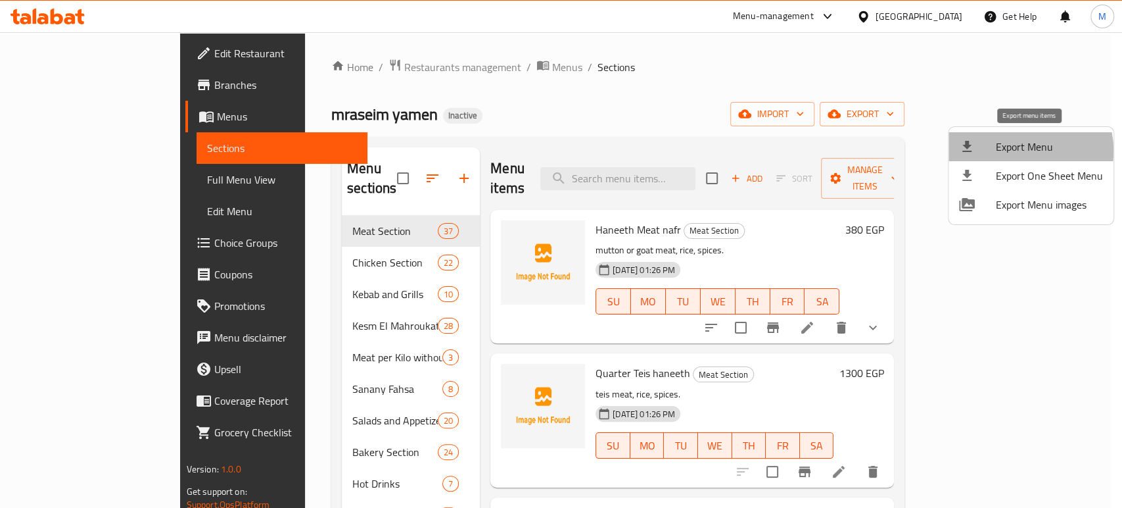
click at [1016, 151] on span "Export Menu" at bounding box center [1049, 147] width 107 height 16
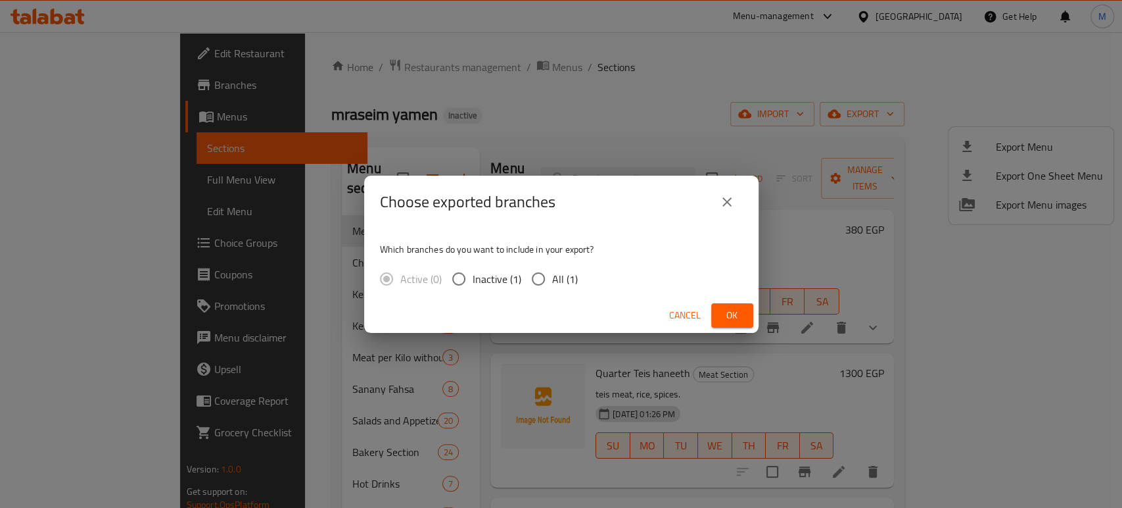
click at [542, 278] on input "All (1)" at bounding box center [539, 279] width 28 height 28
radio input "true"
click at [745, 317] on button "Ok" at bounding box center [732, 315] width 42 height 24
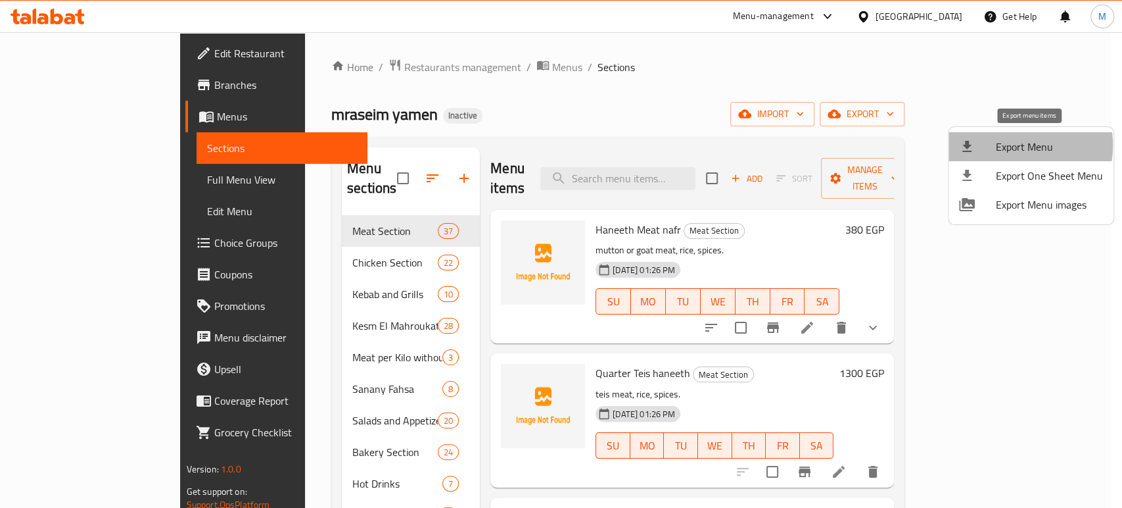
click at [1011, 145] on span "Export Menu" at bounding box center [1049, 147] width 107 height 16
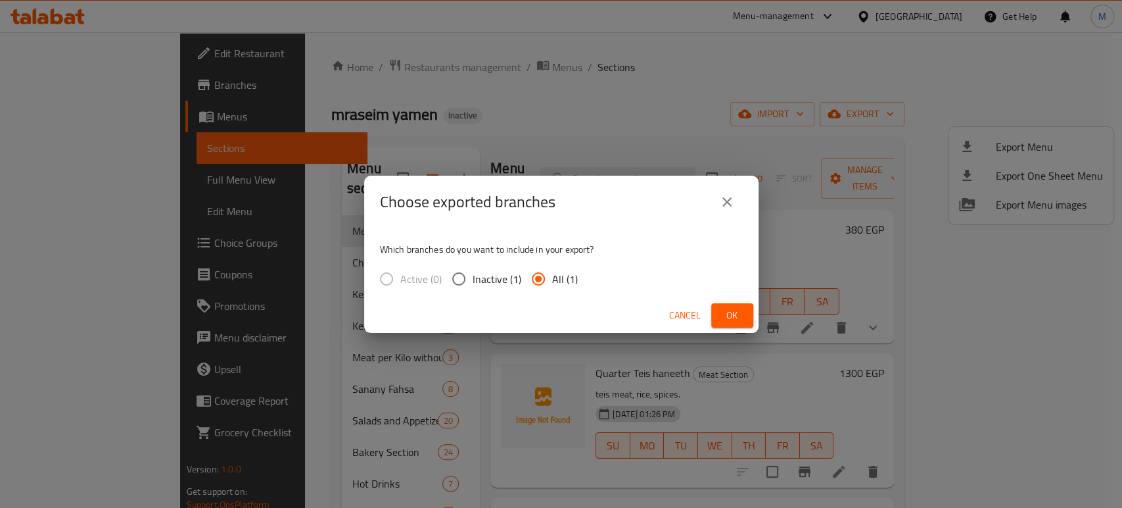
click at [736, 314] on span "Ok" at bounding box center [732, 315] width 21 height 16
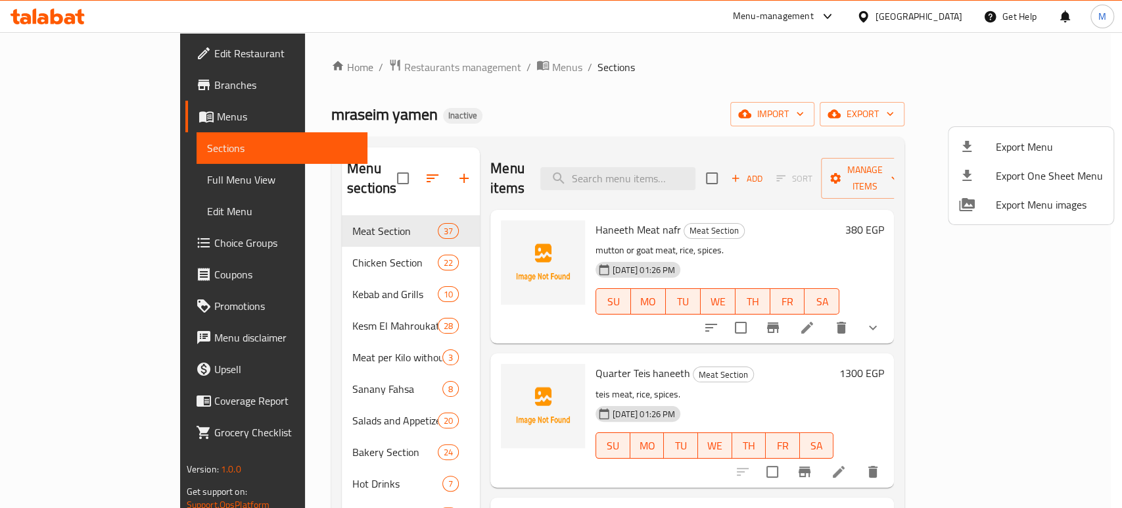
click at [89, 56] on div at bounding box center [561, 254] width 1122 height 508
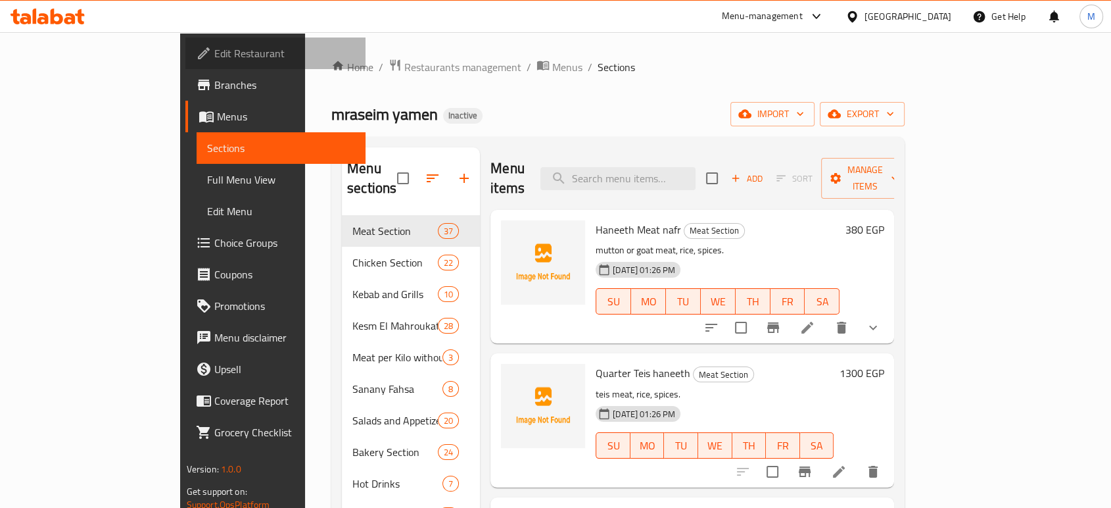
click at [214, 56] on span "Edit Restaurant" at bounding box center [284, 53] width 141 height 16
